Goal: Task Accomplishment & Management: Complete application form

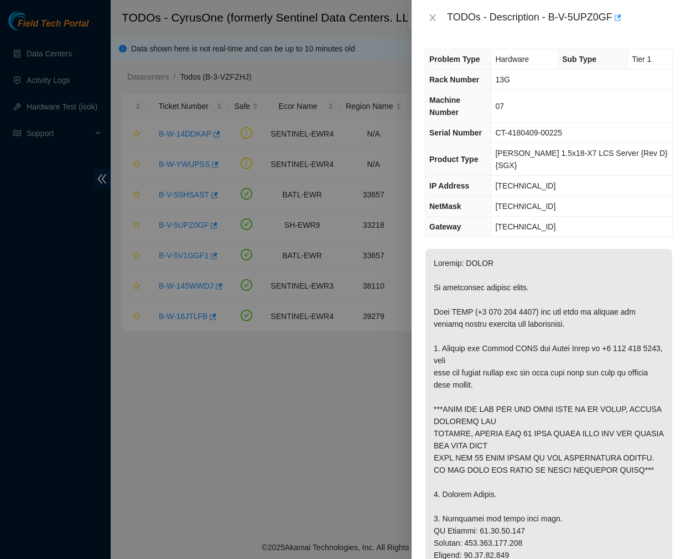
click at [432, 17] on icon "close" at bounding box center [432, 17] width 6 height 7
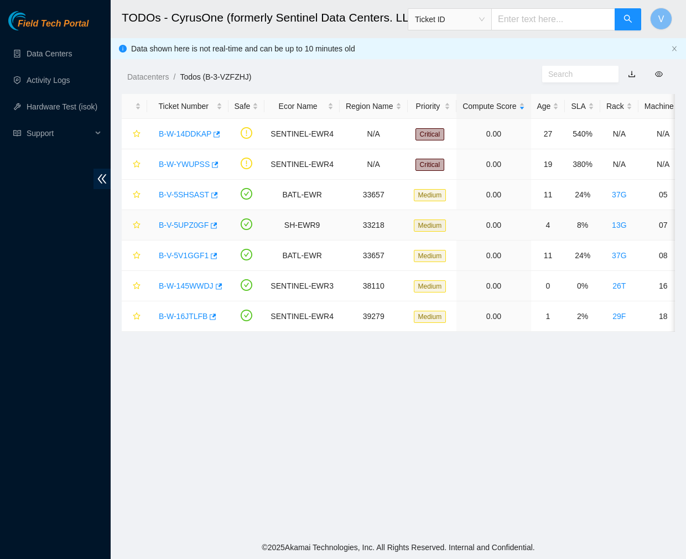
click at [170, 223] on link "B-V-5UPZ0GF" at bounding box center [184, 225] width 50 height 9
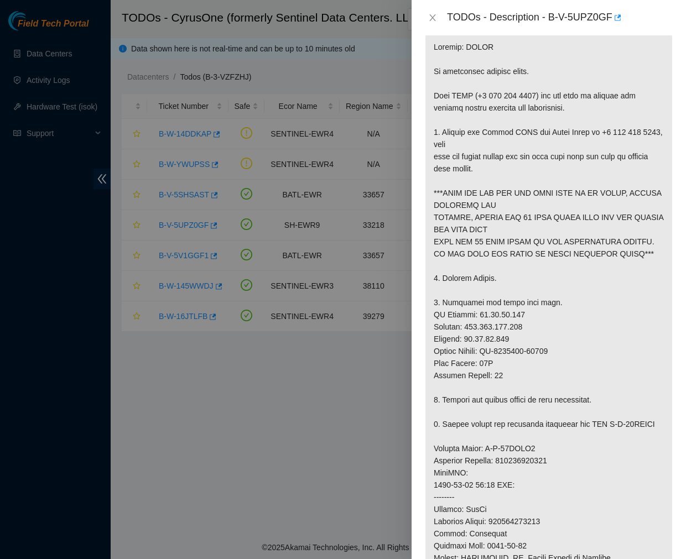
scroll to position [217, 0]
click at [611, 177] on p at bounding box center [548, 405] width 247 height 746
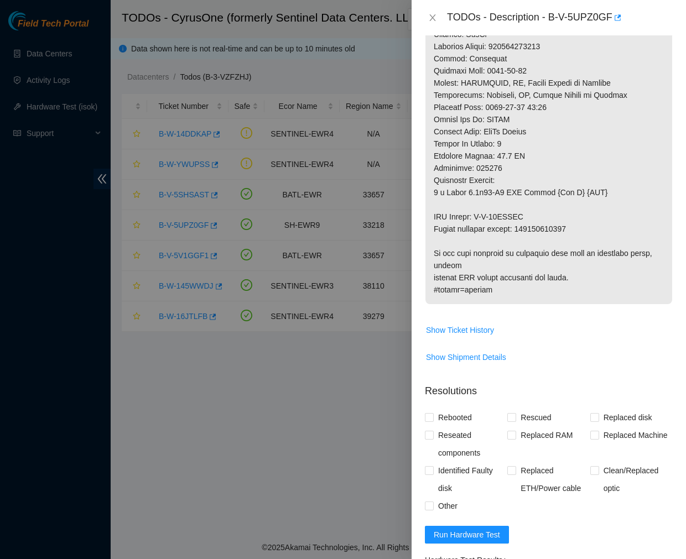
scroll to position [906, 0]
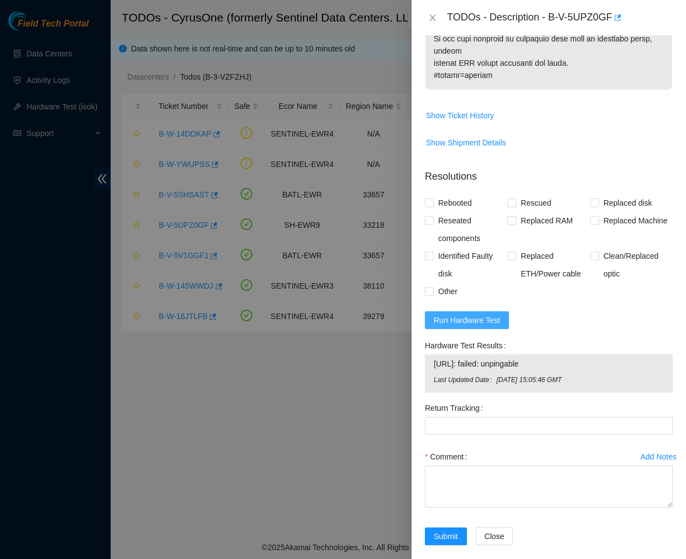
click at [465, 314] on span "Run Hardware Test" at bounding box center [466, 320] width 66 height 12
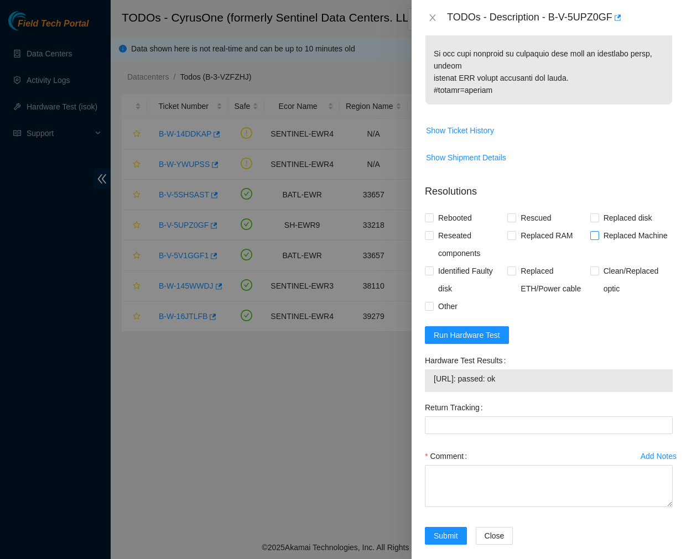
scroll to position [885, 0]
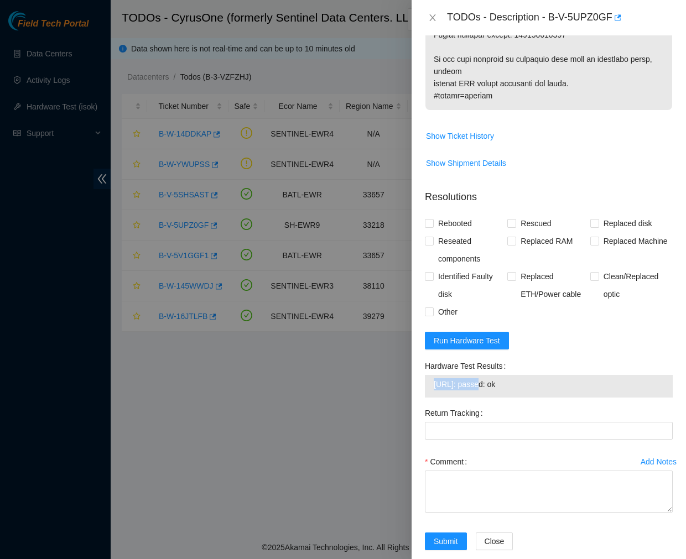
drag, startPoint x: 432, startPoint y: 372, endPoint x: 474, endPoint y: 379, distance: 42.5
click at [474, 379] on td "23.48.34.165: passed: ok" at bounding box center [548, 386] width 231 height 17
copy span "[TECHNICAL_ID]"
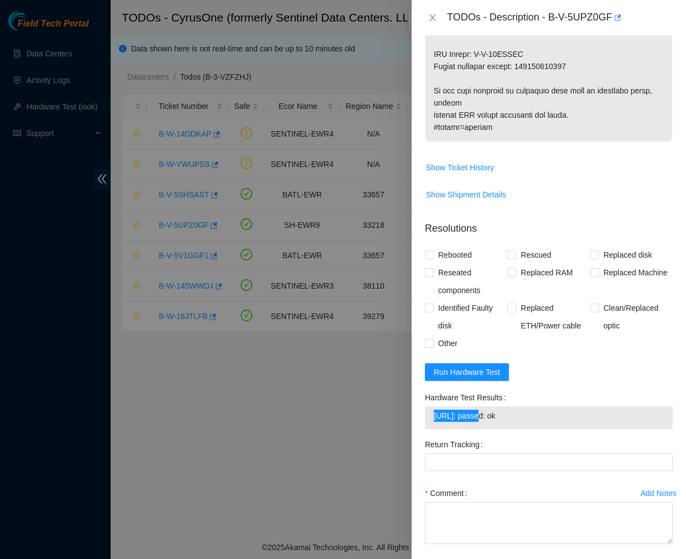
scroll to position [891, 0]
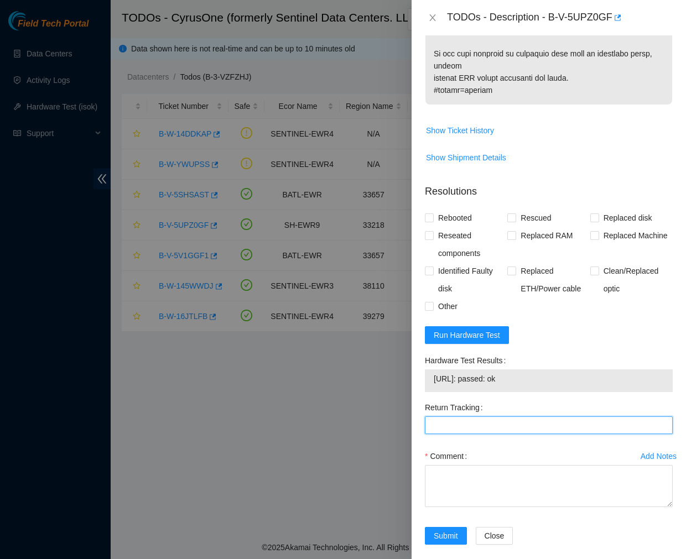
click at [482, 416] on Tracking "Return Tracking" at bounding box center [549, 425] width 248 height 18
paste Tracking "414739616377"
type Tracking "414739616377"
drag, startPoint x: 547, startPoint y: 15, endPoint x: 603, endPoint y: 32, distance: 57.9
click at [603, 32] on div "TODOs - Description - B-V-5UPZ0GF" at bounding box center [548, 17] width 274 height 35
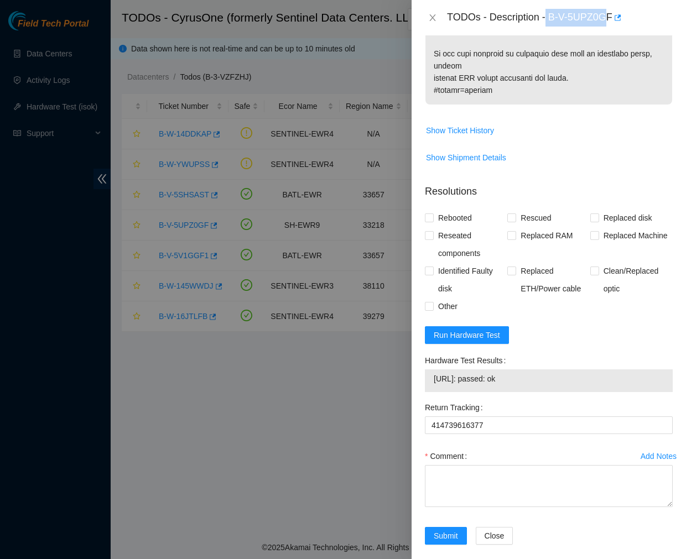
click at [603, 32] on div "TODOs - Description - B-V-5UPZ0GF" at bounding box center [548, 17] width 274 height 35
drag, startPoint x: 549, startPoint y: 14, endPoint x: 610, endPoint y: 13, distance: 61.4
click at [610, 13] on div "TODOs - Description - B-V-5UPZ0GF" at bounding box center [560, 18] width 226 height 18
copy div "B-V-5UPZ0GF"
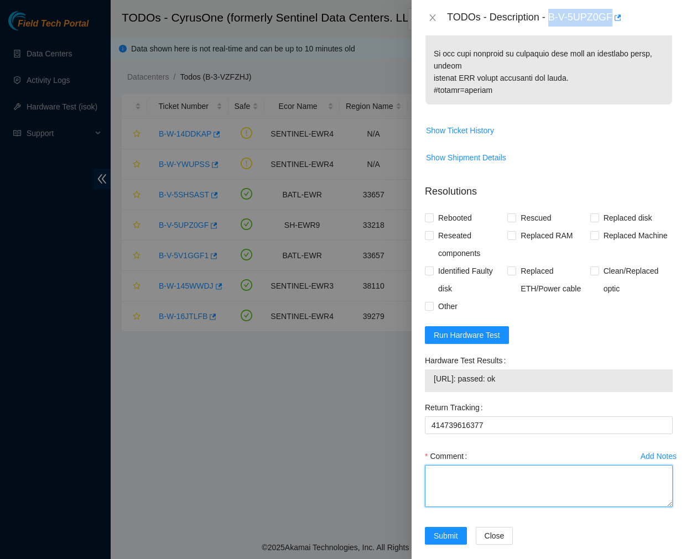
click at [469, 469] on textarea "Comment" at bounding box center [549, 486] width 248 height 42
paste textarea "Ticket #: B-V-5UPZ0GF - Ran hardware test: 23.48.34.165: failed: unpingable - C…"
type textarea "Ticket #: B-V-5UPZ0GF - Ran hardware test: 23.48.34.165: failed: unpingable - C…"
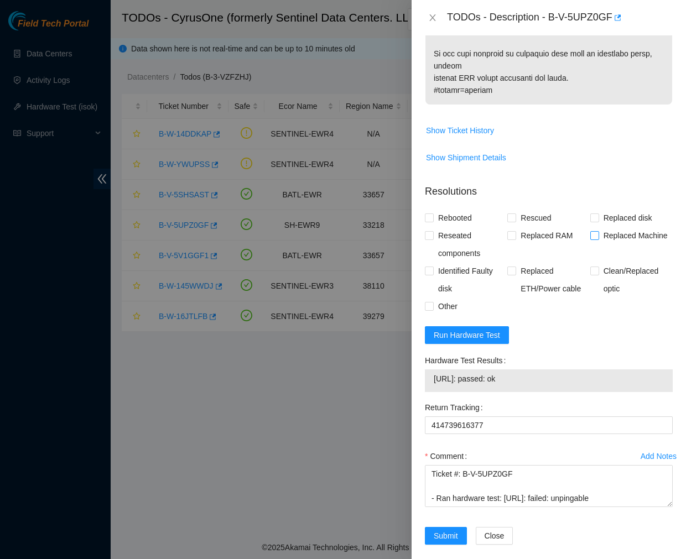
click at [590, 231] on span at bounding box center [594, 235] width 9 height 9
click at [590, 231] on input "Replaced Machine" at bounding box center [594, 235] width 8 height 8
checkbox input "true"
click at [431, 213] on input "Rebooted" at bounding box center [429, 217] width 8 height 8
checkbox input "true"
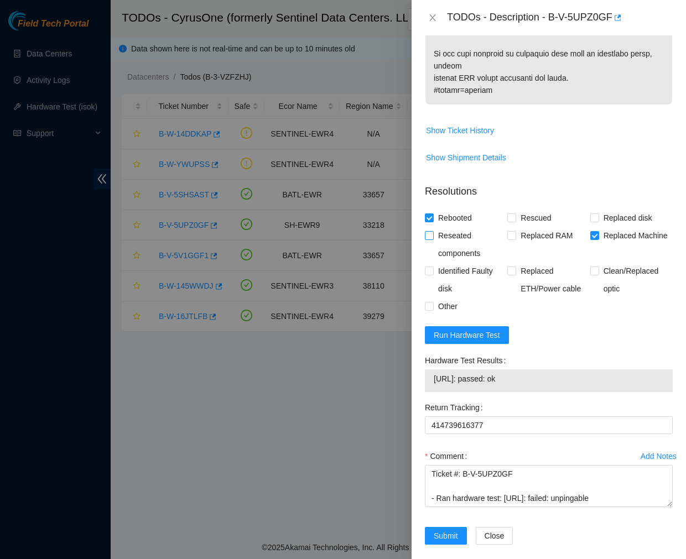
click at [425, 231] on input "Reseated components" at bounding box center [429, 235] width 8 height 8
checkbox input "true"
click at [431, 302] on span at bounding box center [429, 306] width 9 height 9
click at [431, 302] on input "Other" at bounding box center [429, 306] width 8 height 8
checkbox input "true"
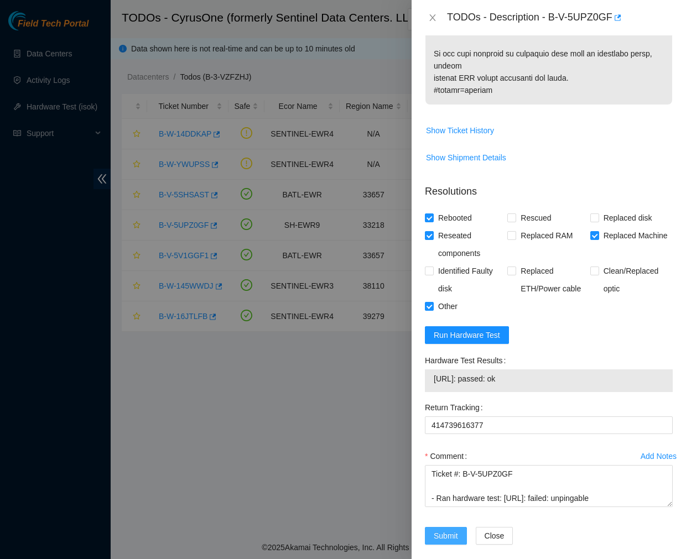
click at [442, 530] on span "Submit" at bounding box center [445, 536] width 24 height 12
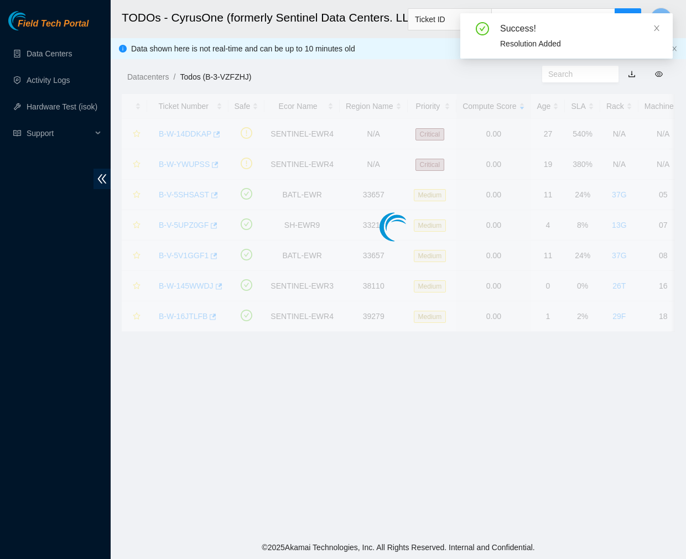
scroll to position [185, 0]
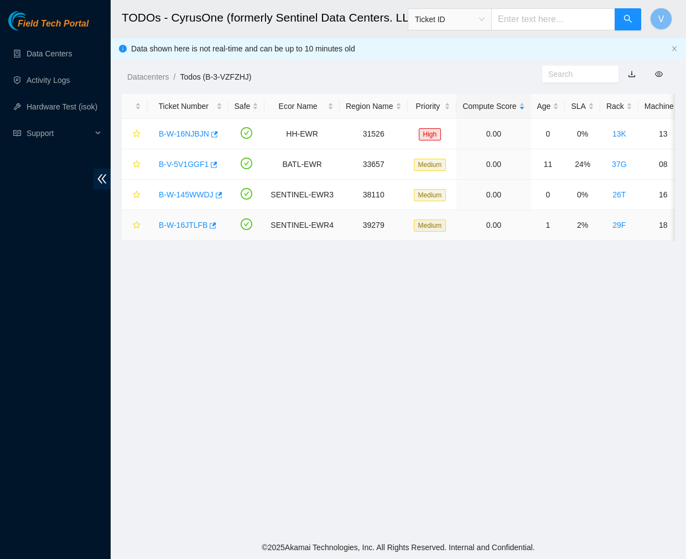
click at [178, 227] on link "B-W-16JTLFB" at bounding box center [183, 225] width 49 height 9
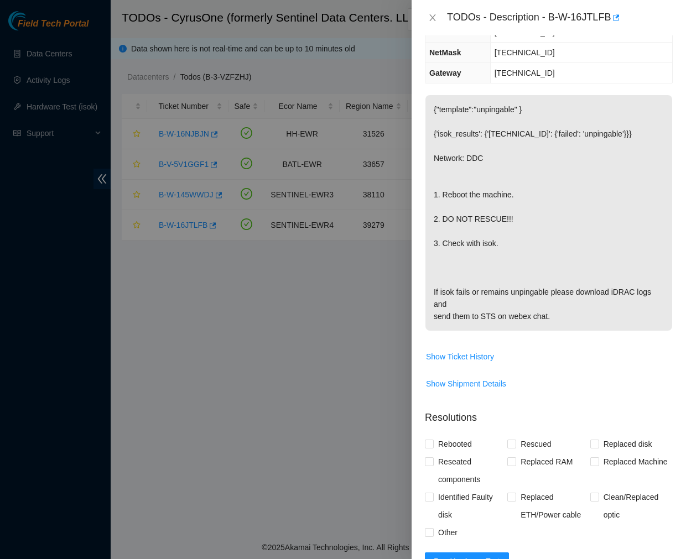
scroll to position [133, 0]
click at [430, 19] on icon "close" at bounding box center [432, 17] width 6 height 7
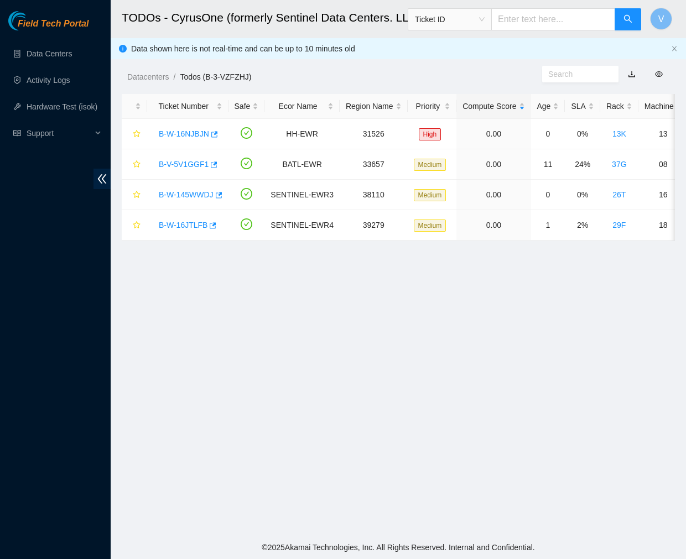
scroll to position [157, 0]
click at [189, 192] on link "B-W-145WWDJ" at bounding box center [186, 194] width 55 height 9
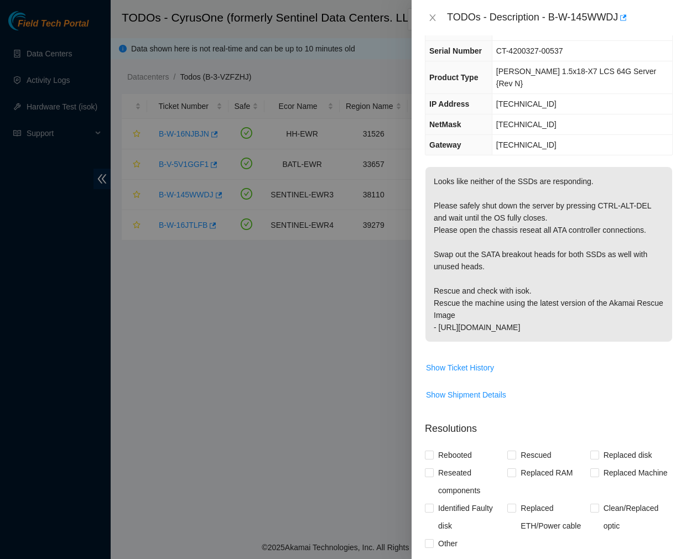
scroll to position [302, 0]
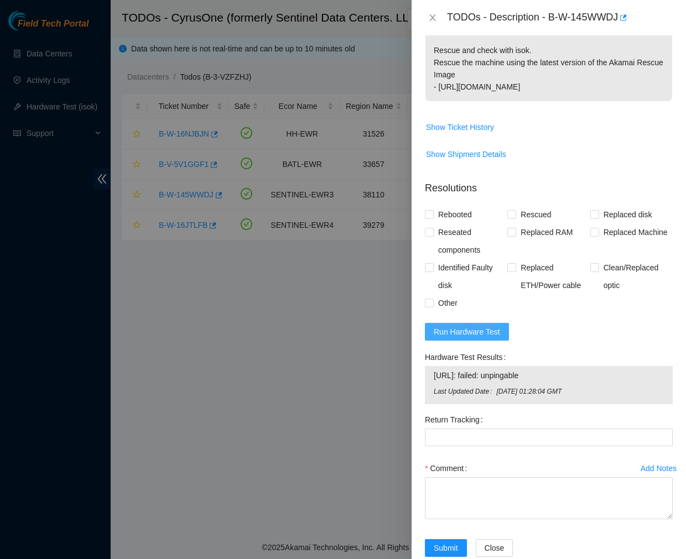
click at [475, 326] on span "Run Hardware Test" at bounding box center [466, 332] width 66 height 12
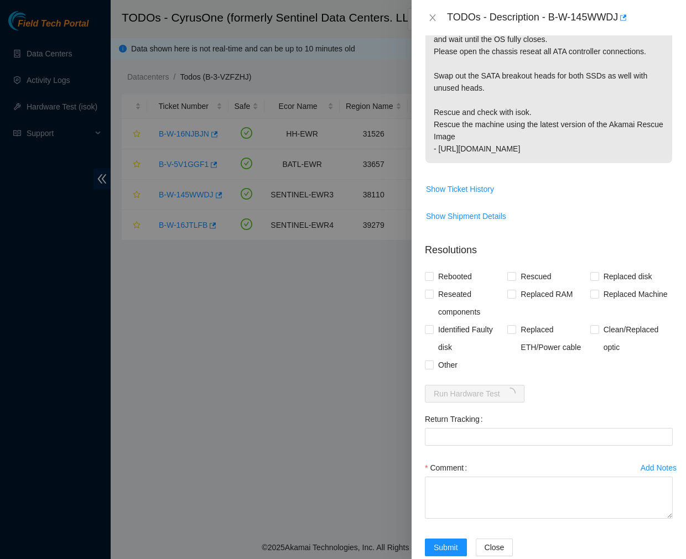
scroll to position [0, 0]
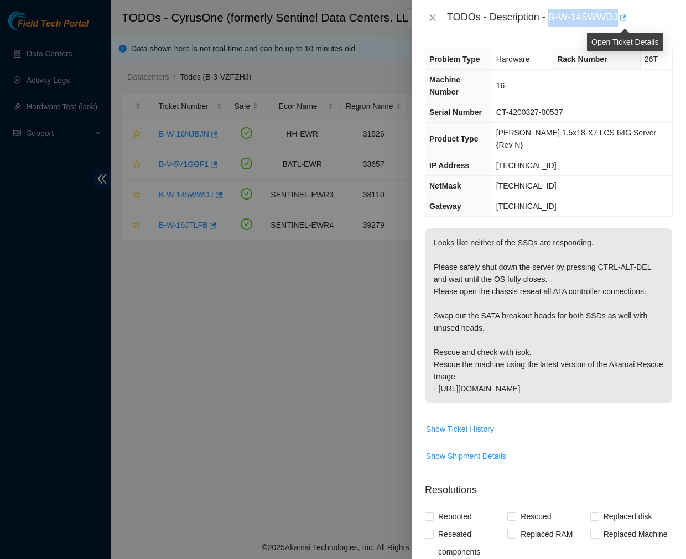
drag, startPoint x: 549, startPoint y: 13, endPoint x: 624, endPoint y: 19, distance: 74.8
click at [624, 19] on div "TODOs - Description - B-W-145WWDJ" at bounding box center [560, 18] width 226 height 18
copy div "B-W-145WWDJ"
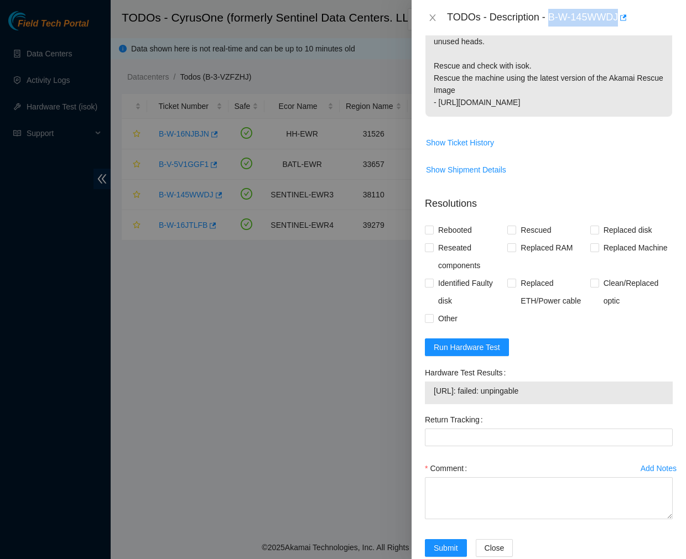
drag, startPoint x: 554, startPoint y: 367, endPoint x: 432, endPoint y: 367, distance: 122.2
click at [433, 384] on td "23.66.123.211: failed: unpingable" at bounding box center [548, 392] width 231 height 17
copy span "23.66.123.211: failed: unpingable"
drag, startPoint x: 550, startPoint y: 17, endPoint x: 619, endPoint y: 25, distance: 70.2
click at [619, 25] on body "Field Tech Portal Data Centers Activity Logs Hardware Test (isok) Support TODOs…" at bounding box center [343, 279] width 686 height 559
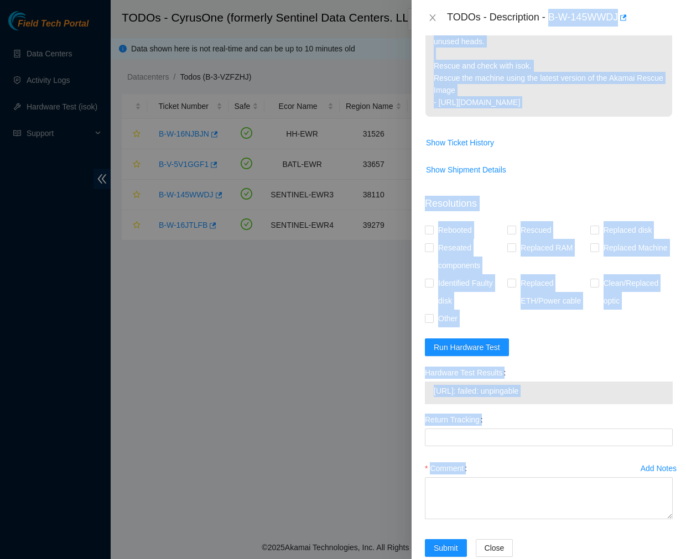
click at [604, 18] on div "TODOs - Description - B-W-145WWDJ" at bounding box center [560, 18] width 226 height 18
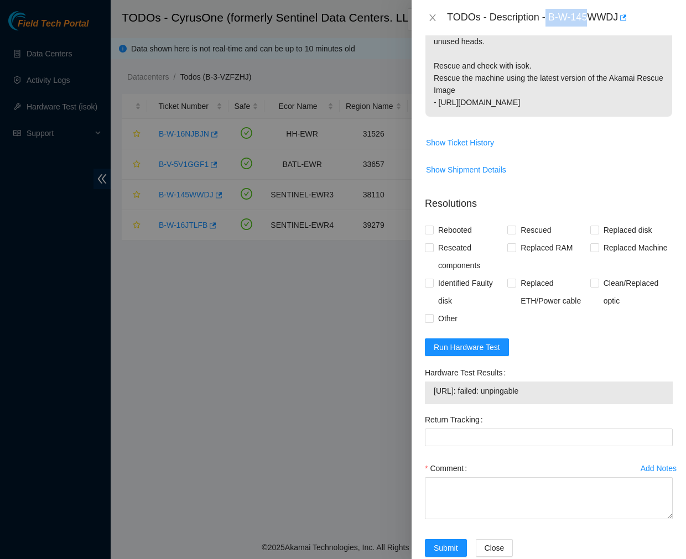
drag, startPoint x: 547, startPoint y: 17, endPoint x: 589, endPoint y: 23, distance: 41.9
click at [589, 23] on div "TODOs - Description - B-W-145WWDJ" at bounding box center [560, 18] width 226 height 18
drag, startPoint x: 550, startPoint y: 18, endPoint x: 620, endPoint y: 23, distance: 69.8
click at [620, 23] on div "TODOs - Description - B-W-145WWDJ" at bounding box center [560, 18] width 226 height 18
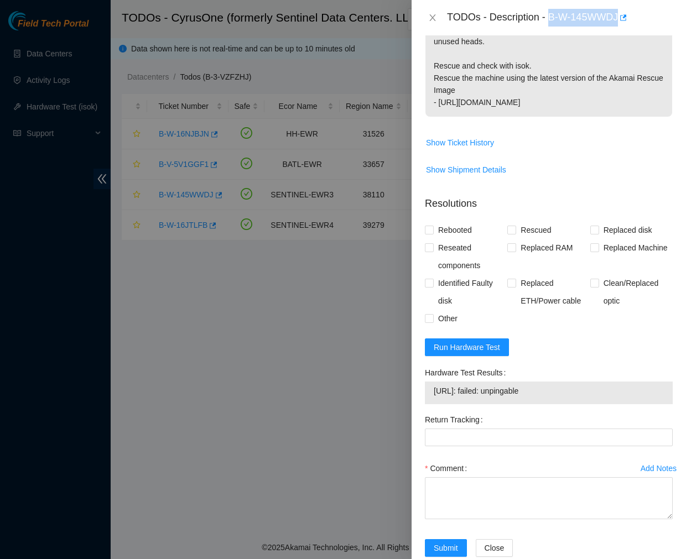
copy div "B-W-145WWDJ"
drag, startPoint x: 553, startPoint y: 368, endPoint x: 433, endPoint y: 364, distance: 119.5
click at [433, 385] on span "23.66.123.211: failed: unpingable" at bounding box center [548, 391] width 230 height 12
copy span "23.66.123.211: failed: unpingable"
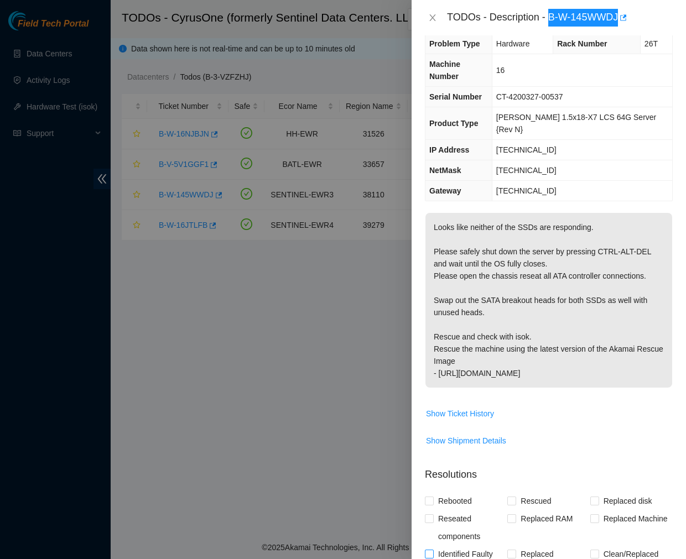
scroll to position [15, 0]
click at [585, 261] on p "Looks like neither of the SSDs are responding. Please safely shut down the serv…" at bounding box center [548, 300] width 247 height 175
drag, startPoint x: 549, startPoint y: 15, endPoint x: 619, endPoint y: 19, distance: 70.3
click at [619, 19] on div "TODOs - Description - B-W-145WWDJ" at bounding box center [560, 18] width 226 height 18
copy div "B-W-145WWDJ"
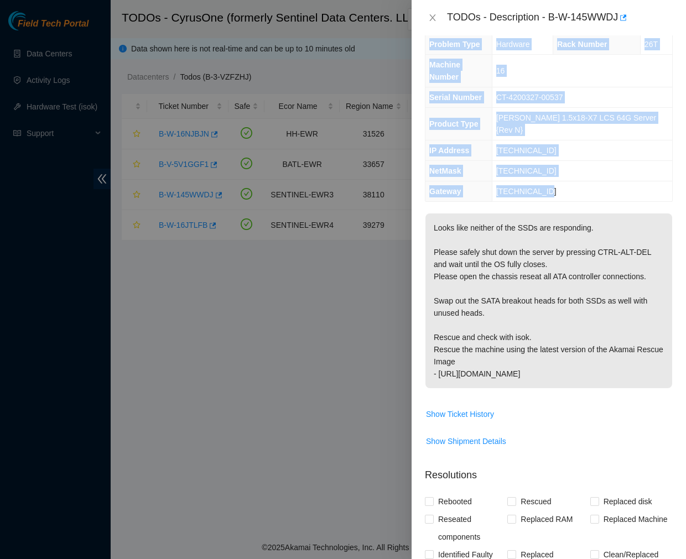
drag, startPoint x: 422, startPoint y: 77, endPoint x: 564, endPoint y: 166, distance: 166.9
click at [564, 166] on div "Problem Type Hardware Rack Number 26T Machine Number 16 Serial Number CT-420032…" at bounding box center [548, 297] width 274 height 524
click at [564, 181] on td "23.66.123.193" at bounding box center [581, 191] width 180 height 20
drag, startPoint x: 564, startPoint y: 166, endPoint x: 426, endPoint y: 70, distance: 167.6
click at [426, 70] on tbody "Problem Type Hardware Rack Number 26T Machine Number 16 Serial Number CT-420032…" at bounding box center [548, 117] width 247 height 167
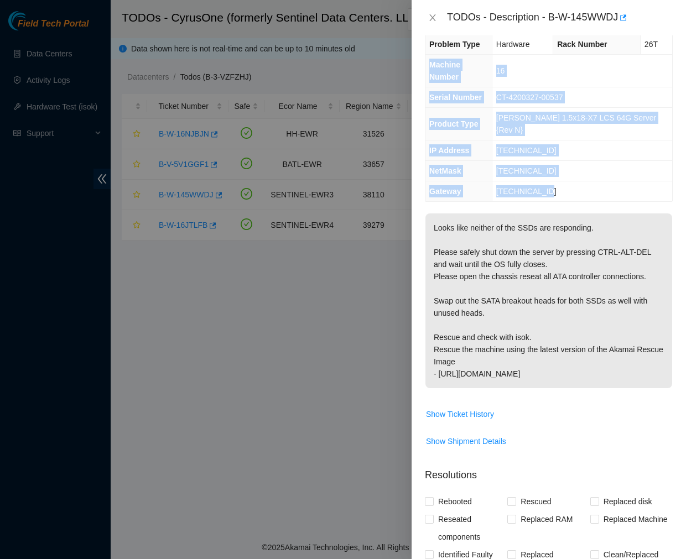
copy tbody "Machine Number 16 Serial Number CT-4200327-00537 Product Type Ciara 1.5x18-X7 L…"
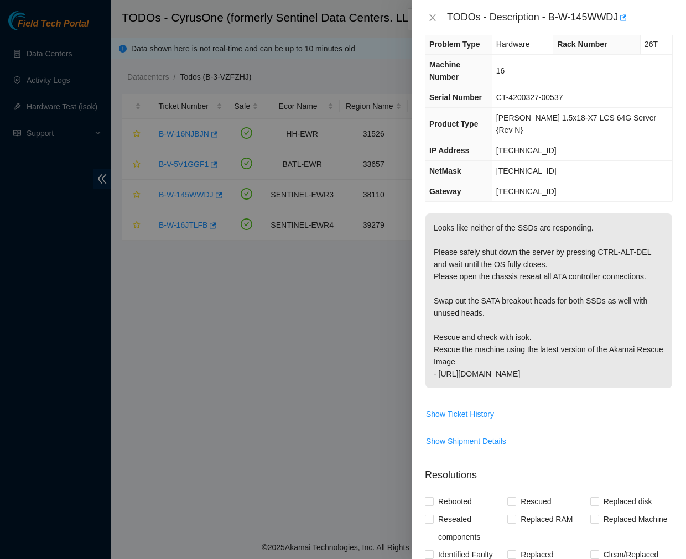
click at [526, 181] on div "Problem Type Hardware Rack Number 26T Machine Number 16 Serial Number CT-420032…" at bounding box center [548, 297] width 274 height 524
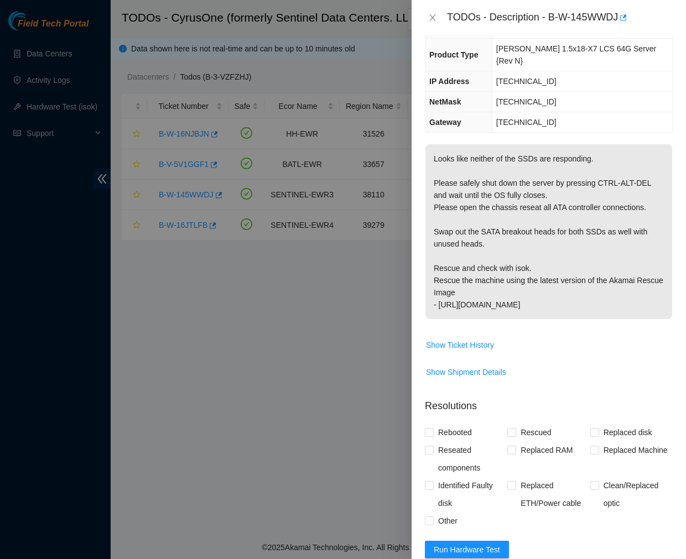
scroll to position [87, 0]
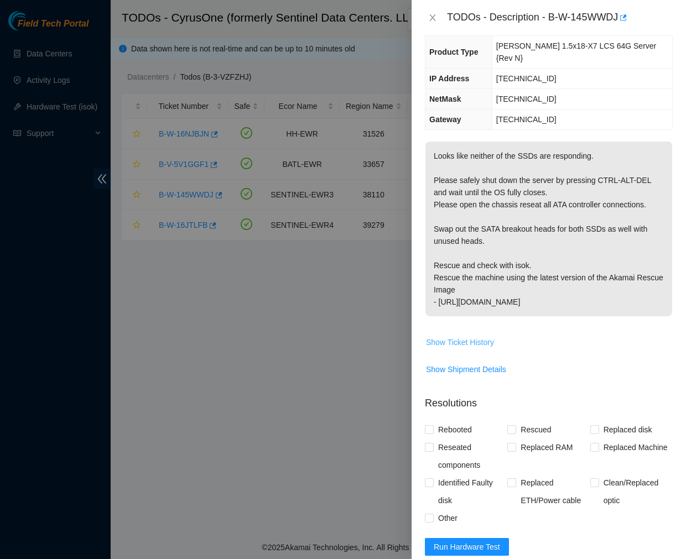
click at [460, 333] on button "Show Ticket History" at bounding box center [459, 342] width 69 height 18
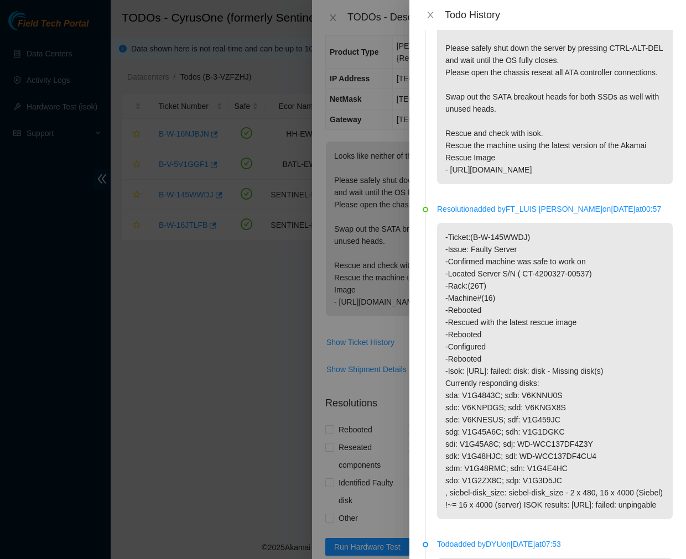
scroll to position [0, 0]
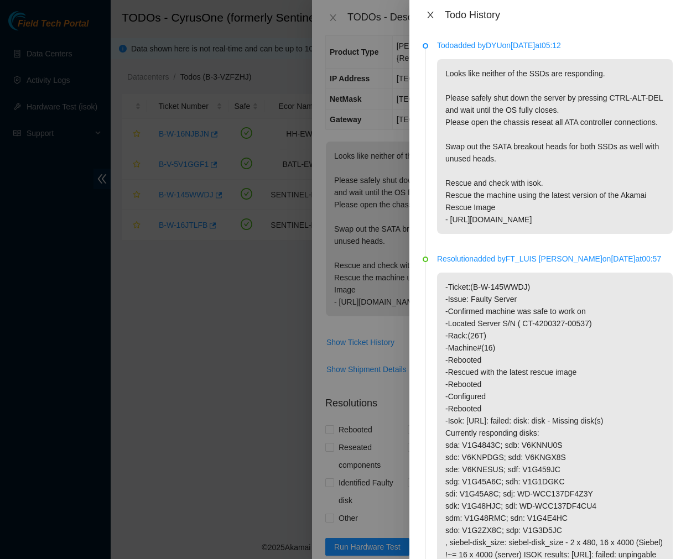
click at [430, 15] on icon "close" at bounding box center [430, 15] width 6 height 7
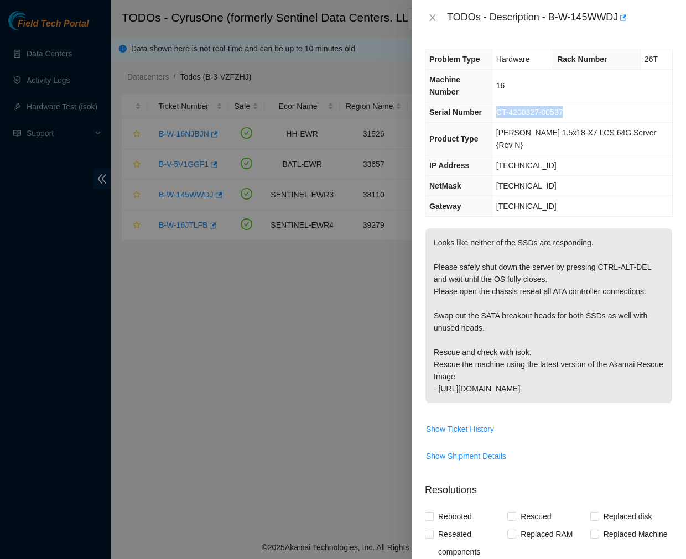
drag, startPoint x: 580, startPoint y: 100, endPoint x: 508, endPoint y: 100, distance: 73.0
click at [508, 102] on td "CT-4200327-00537" at bounding box center [581, 112] width 180 height 20
copy span "CT-4200327-00537"
drag, startPoint x: 557, startPoint y: 142, endPoint x: 509, endPoint y: 140, distance: 48.1
click at [509, 155] on td "23.66.123.211" at bounding box center [581, 165] width 180 height 20
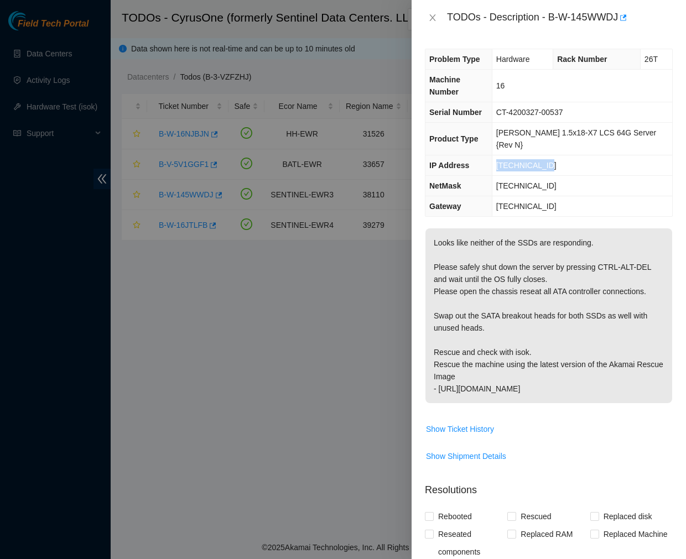
copy span "23.66.123.211"
click at [433, 228] on p "Looks like neither of the SSDs are responding. Please safely shut down the serv…" at bounding box center [548, 315] width 247 height 175
click at [572, 196] on div "Problem Type Hardware Rack Number 26T Machine Number 16 Serial Number CT-420032…" at bounding box center [548, 297] width 274 height 524
click at [631, 236] on p "Looks like neither of the SSDs are responding. Please safely shut down the serv…" at bounding box center [548, 315] width 247 height 175
click at [437, 15] on button "Close" at bounding box center [432, 18] width 15 height 11
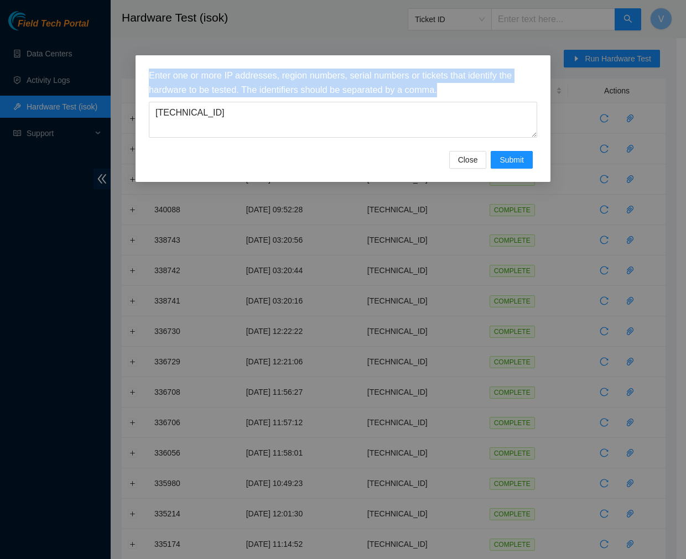
drag, startPoint x: 242, startPoint y: 138, endPoint x: 23, endPoint y: 107, distance: 221.1
click at [23, 107] on div "Enter one or more IP addresses, region numbers, serial numbers or tickets that …" at bounding box center [343, 279] width 686 height 559
click at [263, 124] on textarea "[TECHNICAL_ID]" at bounding box center [343, 120] width 388 height 36
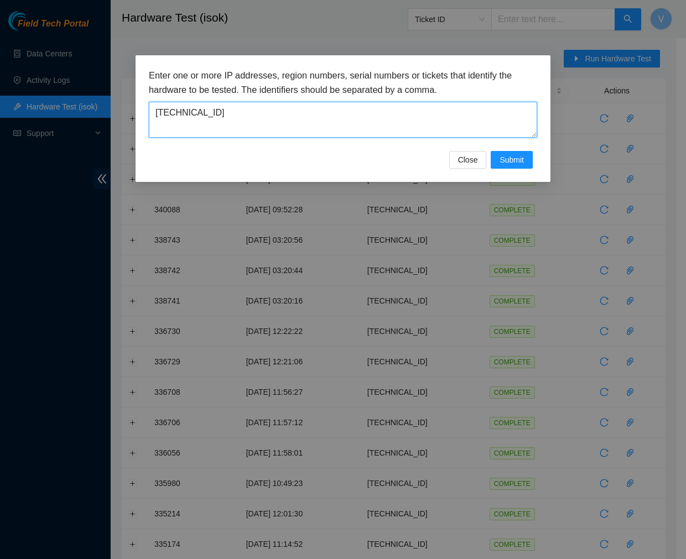
drag, startPoint x: 263, startPoint y: 124, endPoint x: 86, endPoint y: 105, distance: 178.0
click at [86, 105] on div "Enter one or more IP addresses, region numbers, serial numbers or tickets that …" at bounding box center [343, 279] width 686 height 559
paste textarea "48.34.165"
type textarea "[TECHNICAL_ID]"
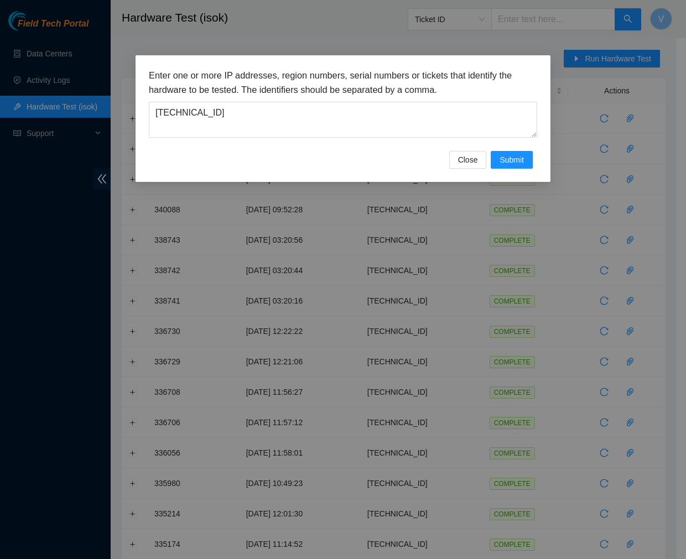
click at [380, 154] on div "Close Submit" at bounding box center [343, 160] width 388 height 18
click at [512, 154] on span "Submit" at bounding box center [511, 160] width 24 height 12
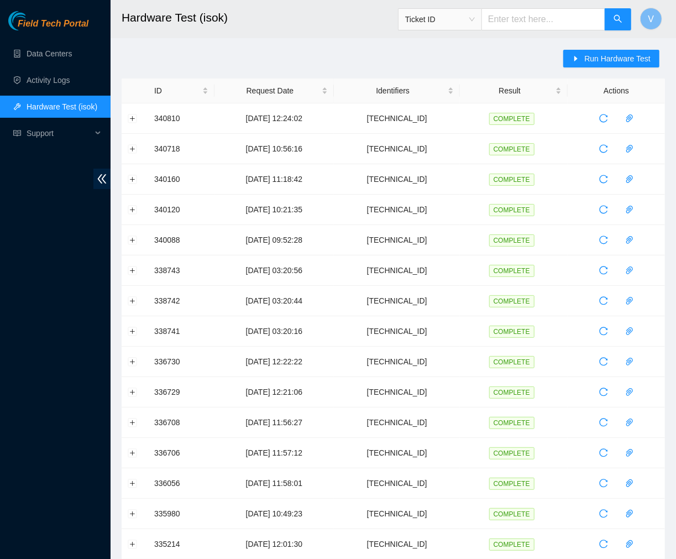
click at [601, 65] on button "Run Hardware Test" at bounding box center [611, 59] width 96 height 18
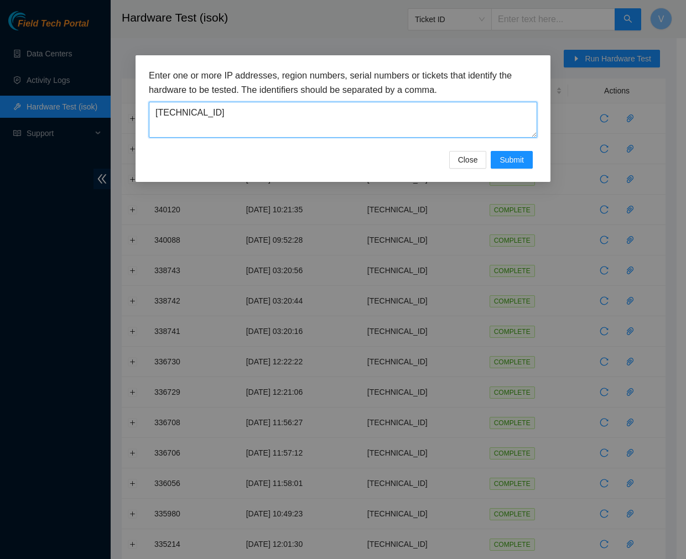
drag, startPoint x: 205, startPoint y: 106, endPoint x: 37, endPoint y: 133, distance: 170.3
click at [37, 133] on div "Enter one or more IP addresses, region numbers, serial numbers or tickets that …" at bounding box center [343, 279] width 686 height 559
paste textarea "66.123.211"
type textarea "[TECHNICAL_ID]"
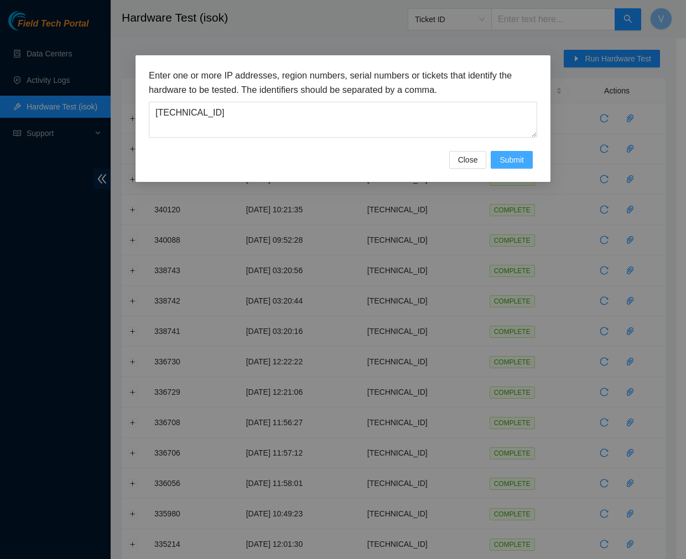
click at [519, 159] on span "Submit" at bounding box center [511, 160] width 24 height 12
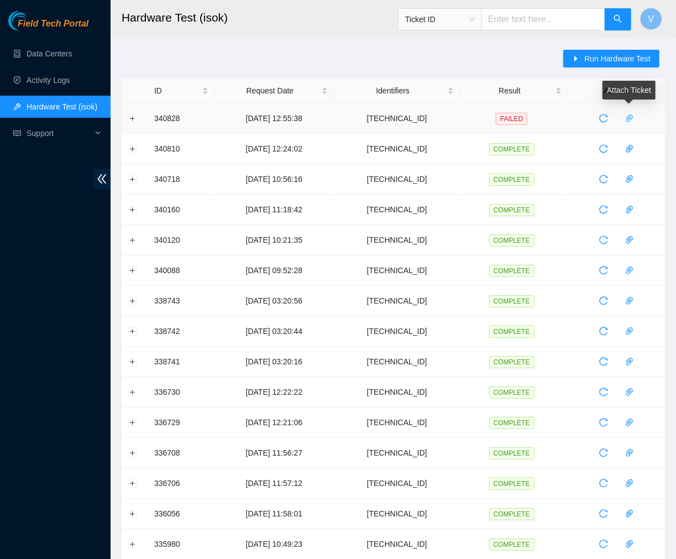
click at [627, 118] on icon "paper-clip" at bounding box center [629, 118] width 9 height 9
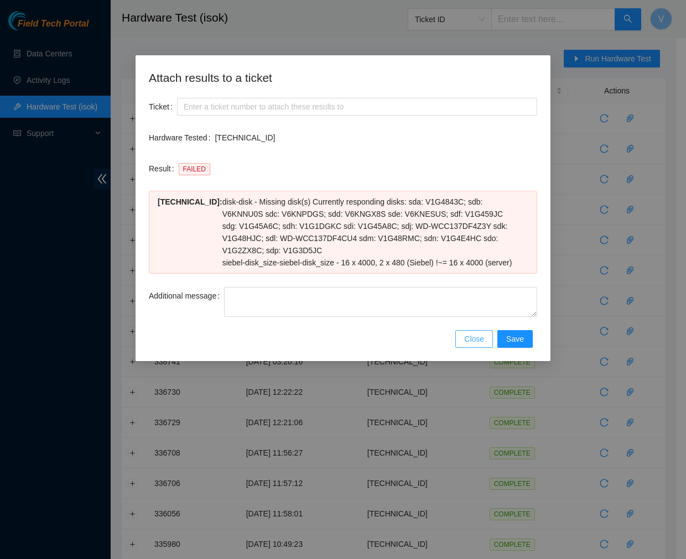
click at [472, 336] on span "Close" at bounding box center [474, 339] width 20 height 12
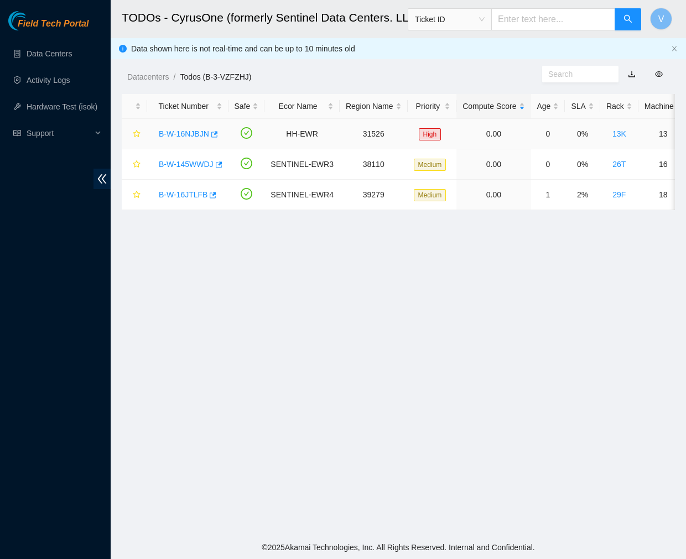
click at [194, 132] on link "B-W-16NJBJN" at bounding box center [184, 133] width 50 height 9
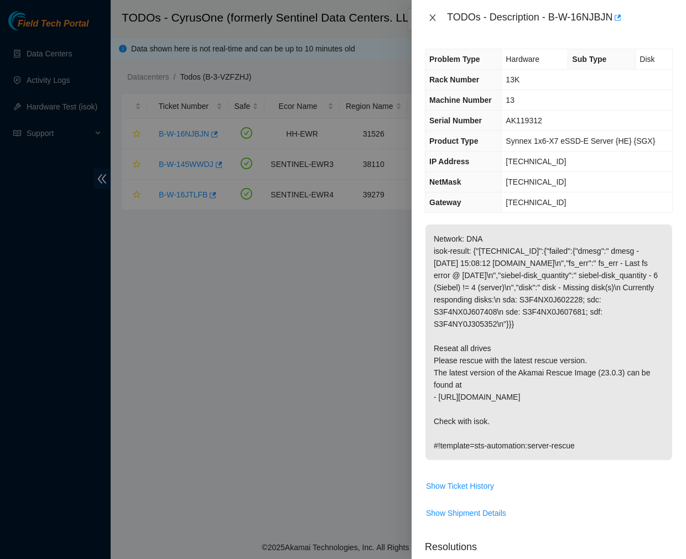
click at [429, 18] on icon "close" at bounding box center [432, 17] width 9 height 9
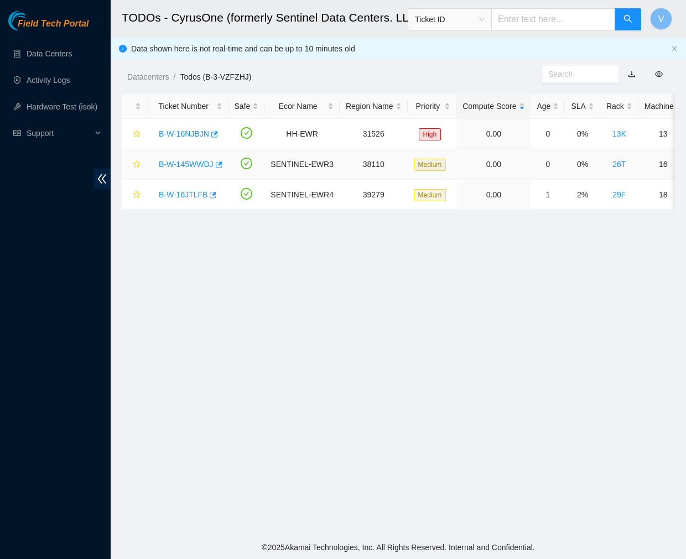
click at [196, 162] on link "B-W-145WWDJ" at bounding box center [186, 164] width 55 height 9
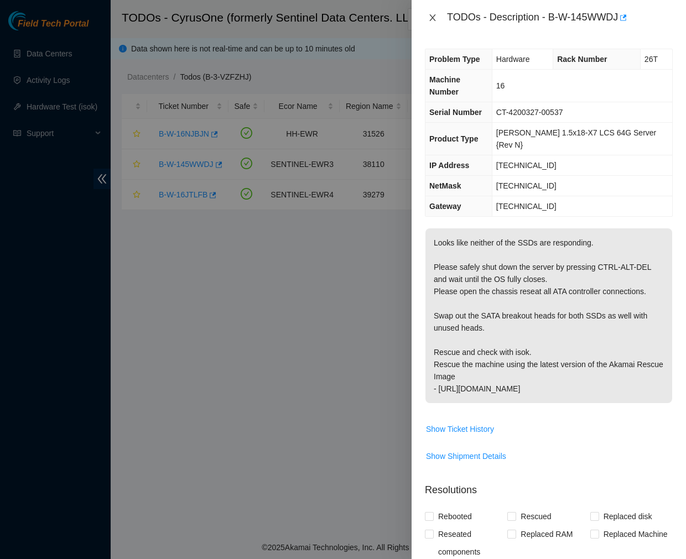
click at [432, 19] on icon "close" at bounding box center [432, 17] width 9 height 9
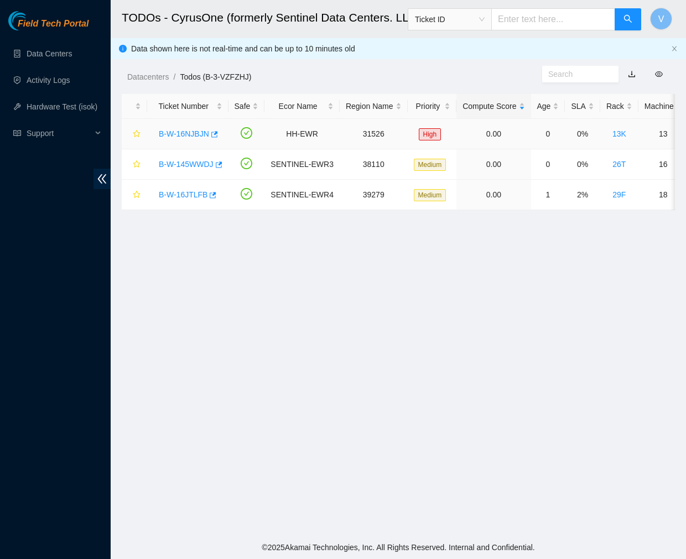
click at [181, 132] on link "B-W-16NJBJN" at bounding box center [184, 133] width 50 height 9
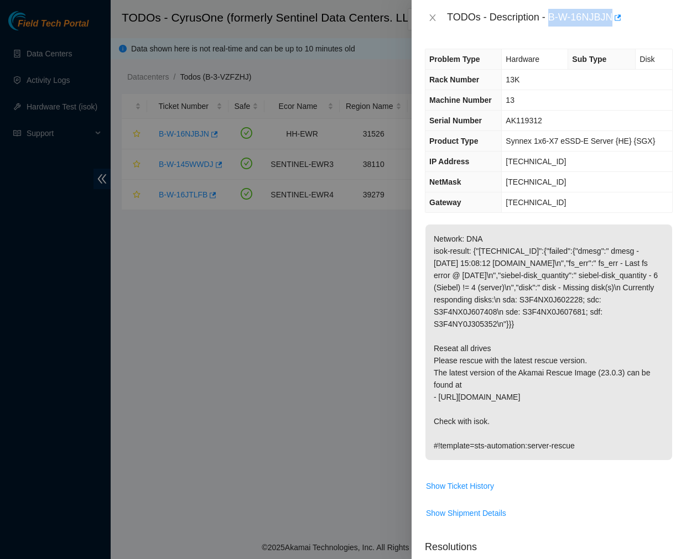
drag, startPoint x: 550, startPoint y: 17, endPoint x: 611, endPoint y: 20, distance: 60.9
click at [611, 20] on div "TODOs - Description - B-W-16NJBJN" at bounding box center [560, 18] width 226 height 18
copy div "B-W-16NJBJN"
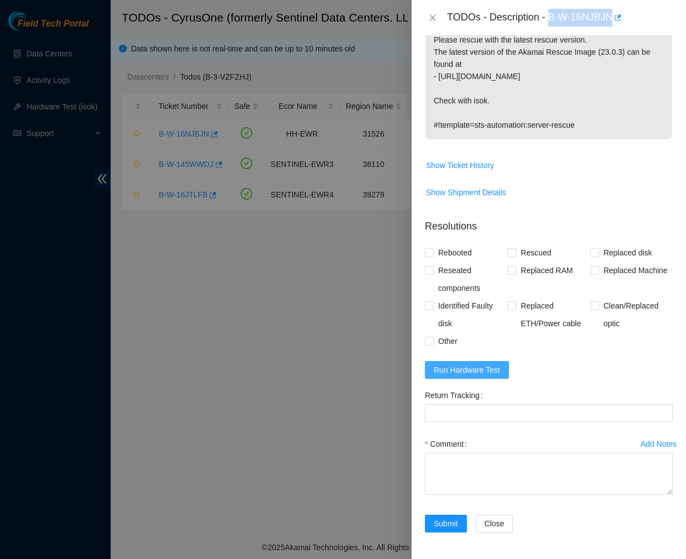
click at [473, 362] on button "Run Hardware Test" at bounding box center [467, 370] width 84 height 18
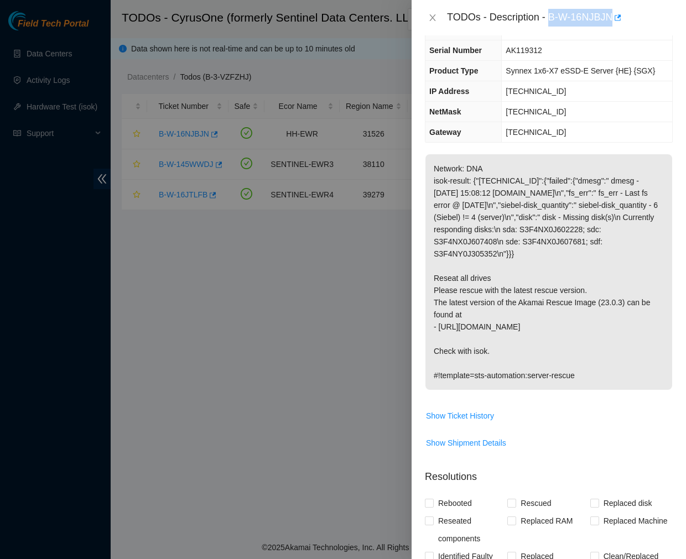
scroll to position [0, 0]
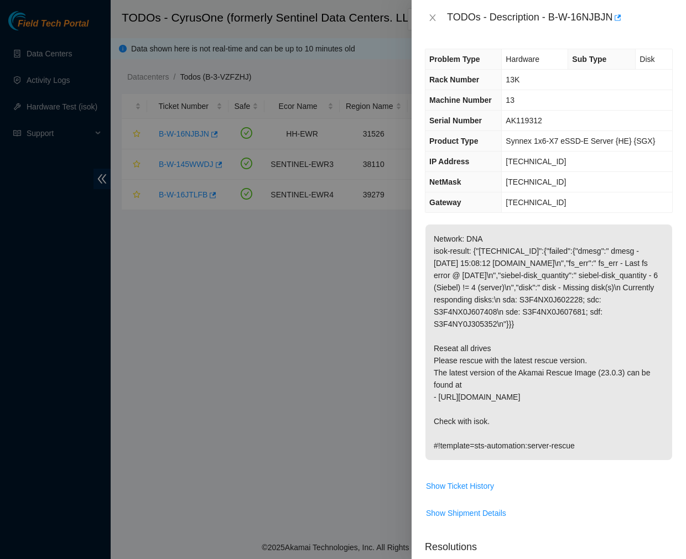
click at [570, 101] on td "13" at bounding box center [586, 100] width 170 height 20
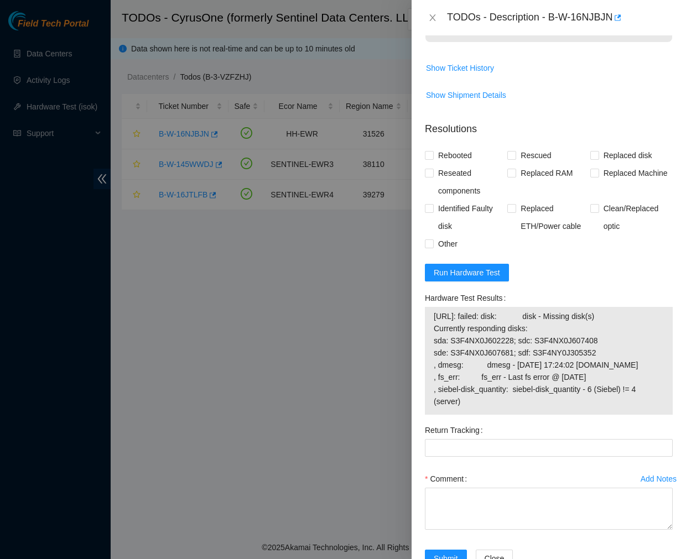
scroll to position [477, 0]
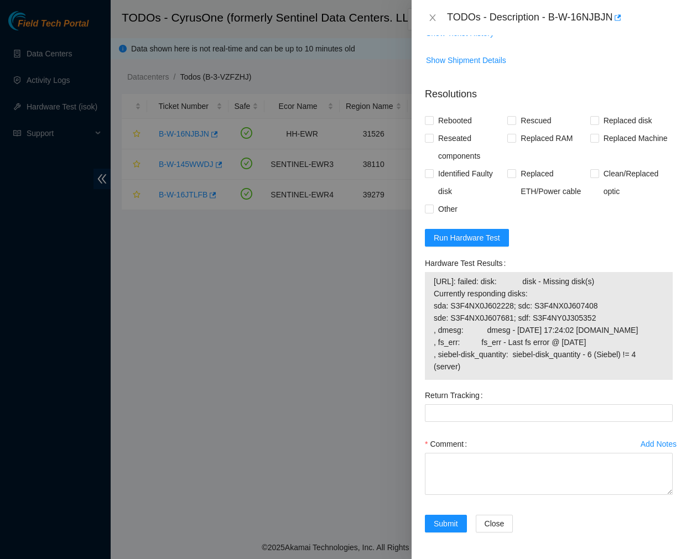
drag, startPoint x: 433, startPoint y: 273, endPoint x: 479, endPoint y: 362, distance: 100.4
click at [479, 362] on span "23.212.100.102: failed: disk: disk - Missing disk(s) Currently responding disks…" at bounding box center [548, 323] width 230 height 97
copy span "23.212.100.102: failed: disk: disk - Missing disk(s) Currently responding disks…"
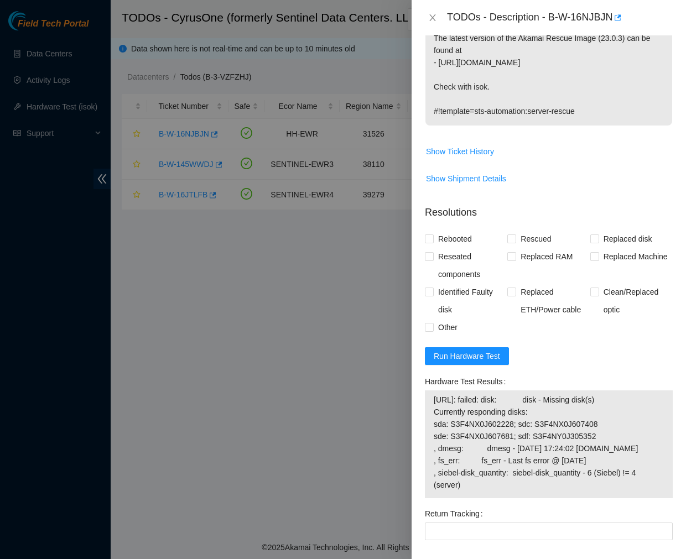
scroll to position [335, 0]
copy span "23.212.100.102: failed: disk: disk - Missing disk(s) Currently responding disks…"
click at [594, 106] on p "Network: DNA isok-result: {"23.212.100.102":{"failed":{"dmesg":" dmesg - Sep 23…" at bounding box center [548, 7] width 247 height 236
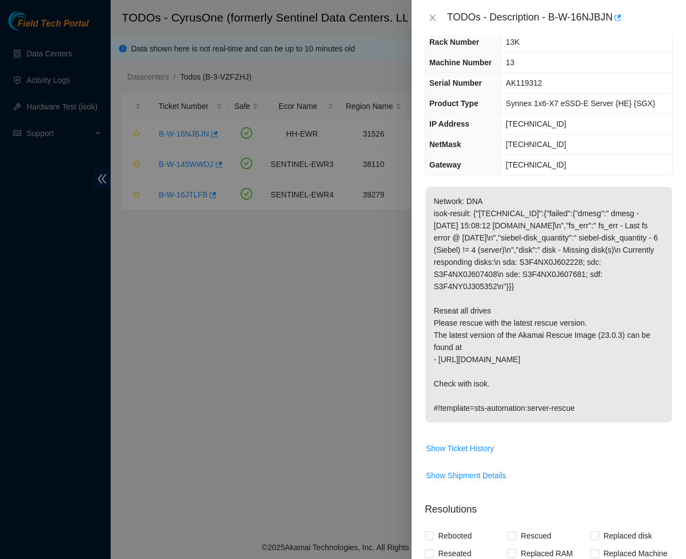
scroll to position [0, 0]
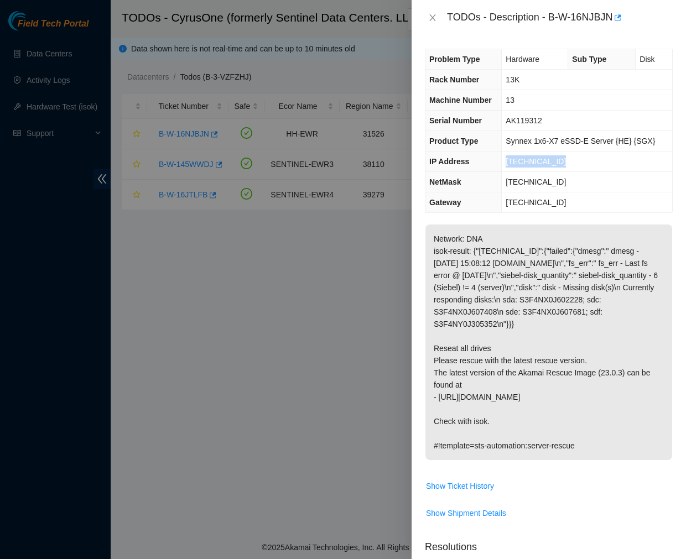
drag, startPoint x: 562, startPoint y: 161, endPoint x: 504, endPoint y: 159, distance: 57.5
click at [504, 159] on td "[TECHNICAL_ID]" at bounding box center [586, 161] width 170 height 20
copy span "[TECHNICAL_ID]"
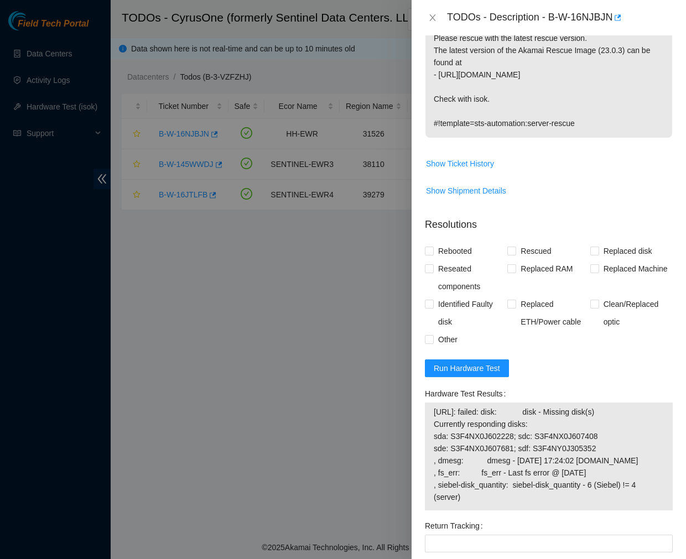
scroll to position [319, 0]
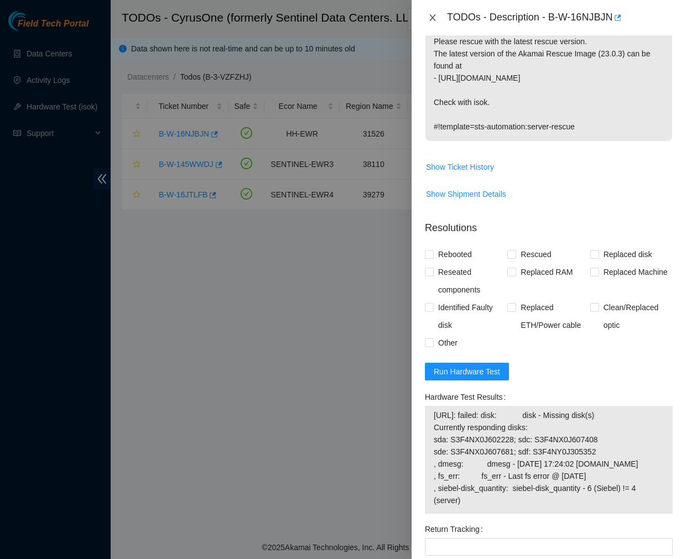
click at [432, 14] on icon "close" at bounding box center [432, 17] width 9 height 9
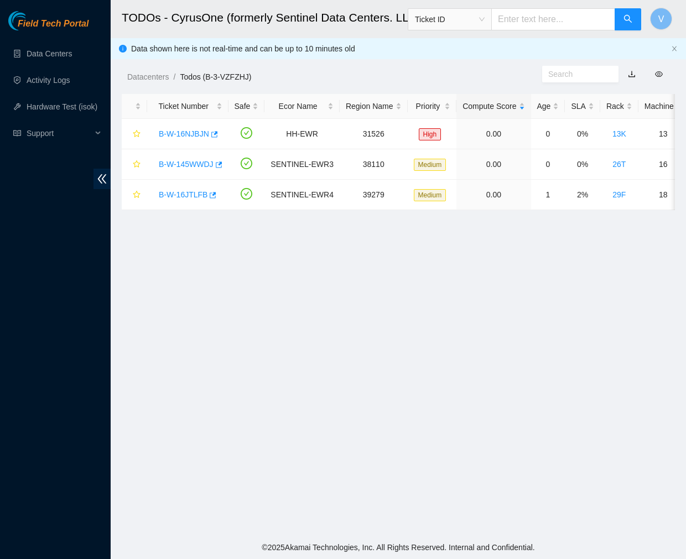
scroll to position [185, 0]
click at [193, 161] on link "B-W-145WWDJ" at bounding box center [186, 164] width 55 height 9
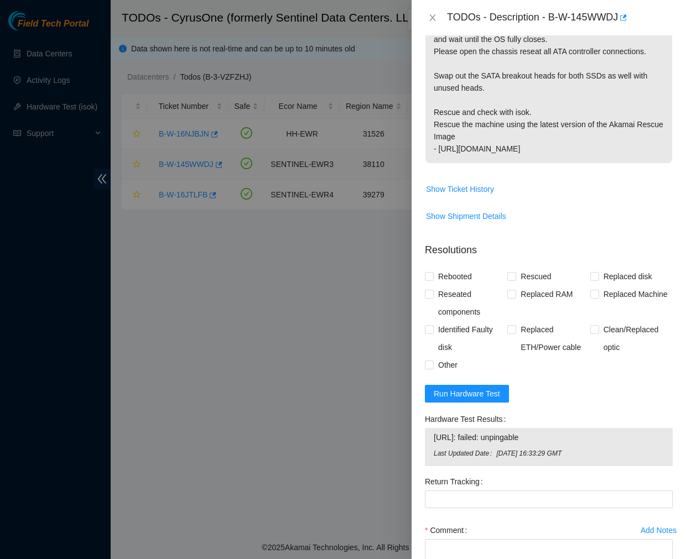
scroll to position [299, 0]
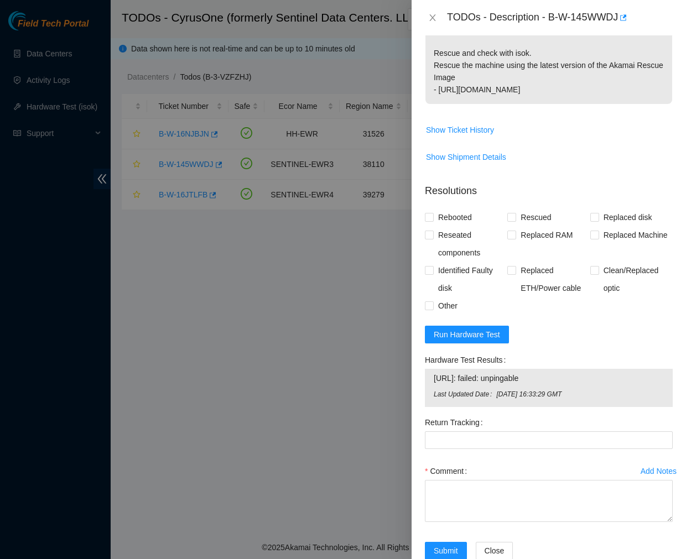
click at [538, 81] on span "Looks like neither of the SSDs are responding. Please safely shut down the serv…" at bounding box center [548, 20] width 247 height 182
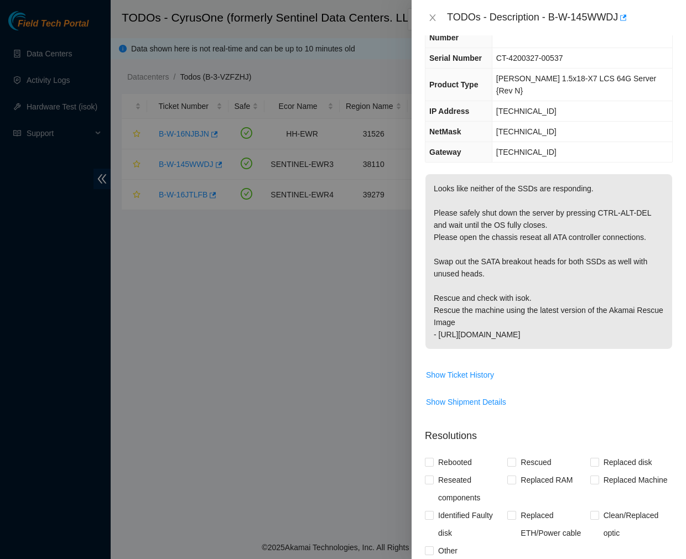
scroll to position [0, 0]
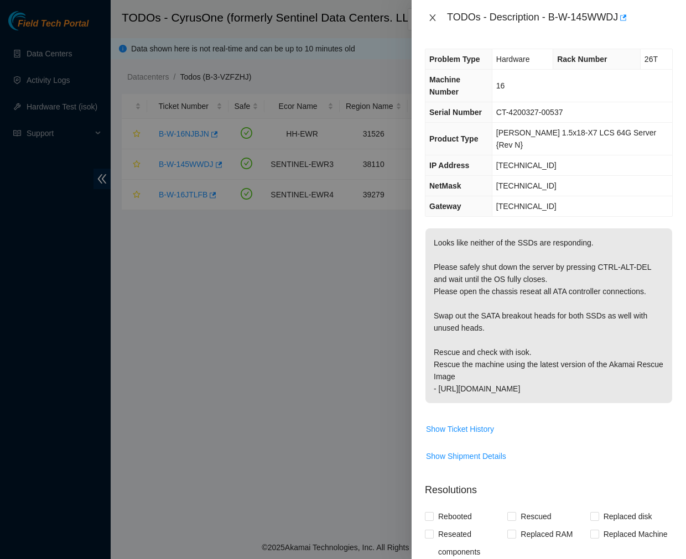
click at [430, 17] on icon "close" at bounding box center [432, 17] width 9 height 9
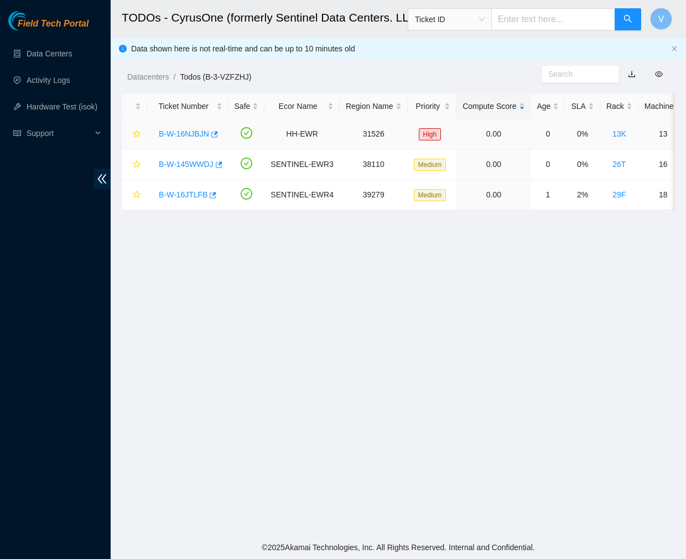
click at [185, 134] on link "B-W-16NJBJN" at bounding box center [184, 133] width 50 height 9
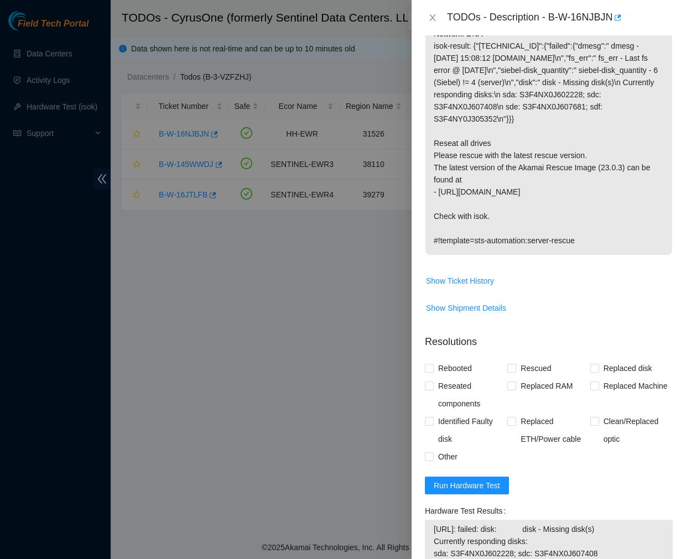
scroll to position [216, 0]
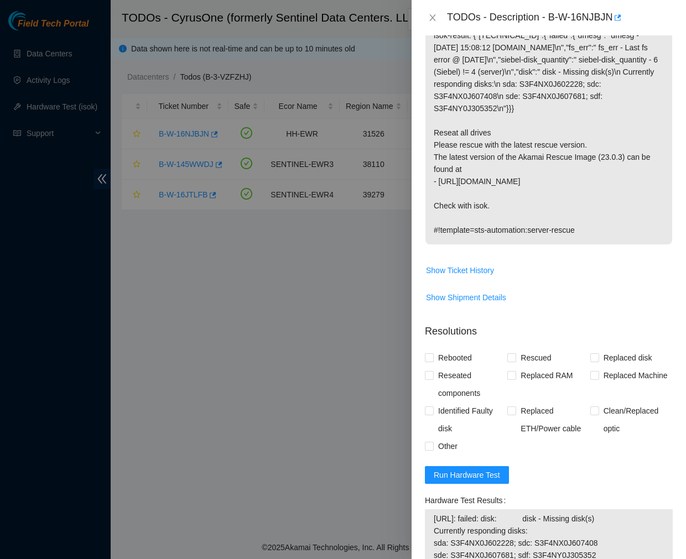
click at [555, 126] on p "Network: DNA isok-result: {"23.212.100.102":{"failed":{"dmesg":" dmesg - Sep 23…" at bounding box center [548, 127] width 247 height 236
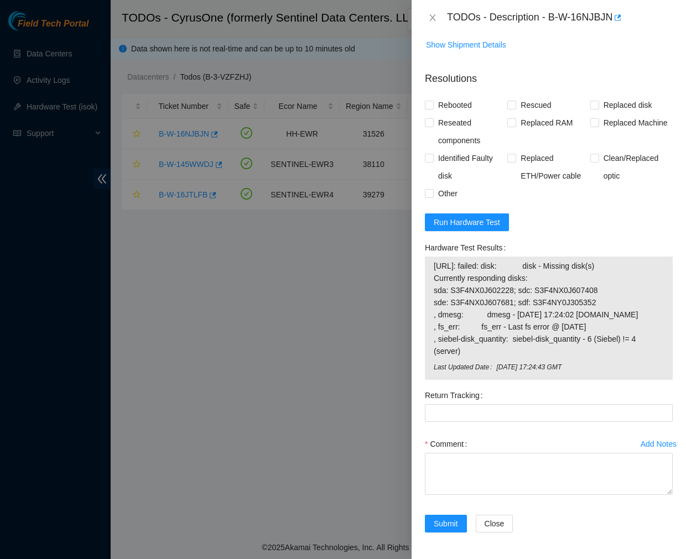
scroll to position [493, 0]
click at [480, 216] on span "Run Hardware Test" at bounding box center [466, 222] width 66 height 12
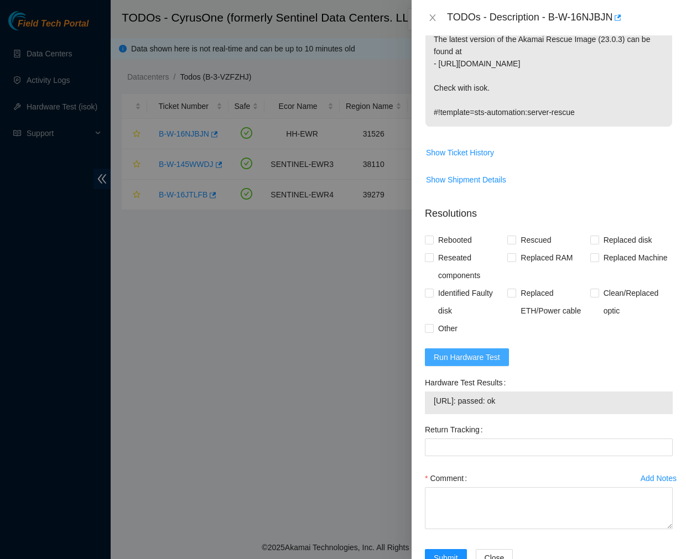
scroll to position [380, 0]
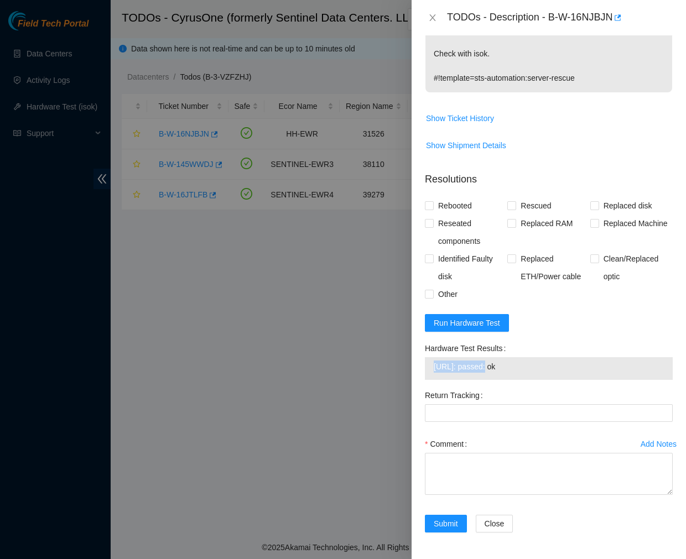
drag, startPoint x: 483, startPoint y: 368, endPoint x: 430, endPoint y: 366, distance: 53.7
click at [430, 366] on div "23.212.100.102: passed: ok" at bounding box center [549, 368] width 248 height 23
copy tbody "[TECHNICAL_ID]"
click at [465, 463] on textarea "Comment" at bounding box center [549, 474] width 248 height 42
paste textarea "Ticket #: B-W-16NJBJN - Ran hardware test: 23.212.100.102: failed: disk - Missi…"
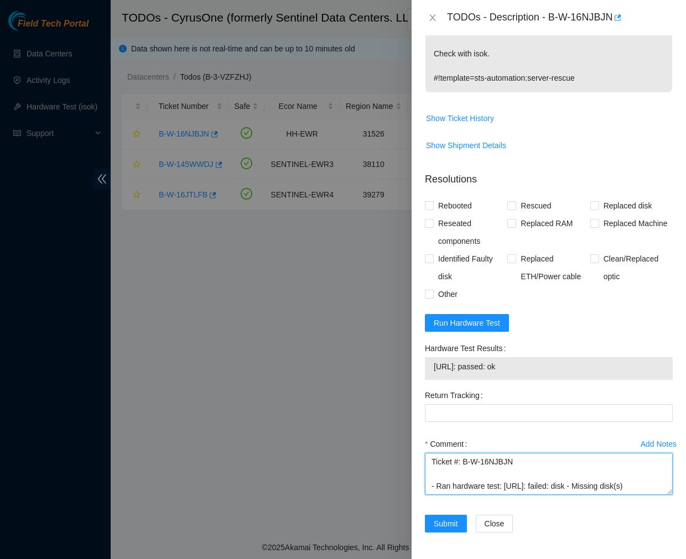
scroll to position [228, 0]
type textarea "Ticket #: B-W-16NJBJN - Ran hardware test: 23.212.100.102: failed: disk - Missi…"
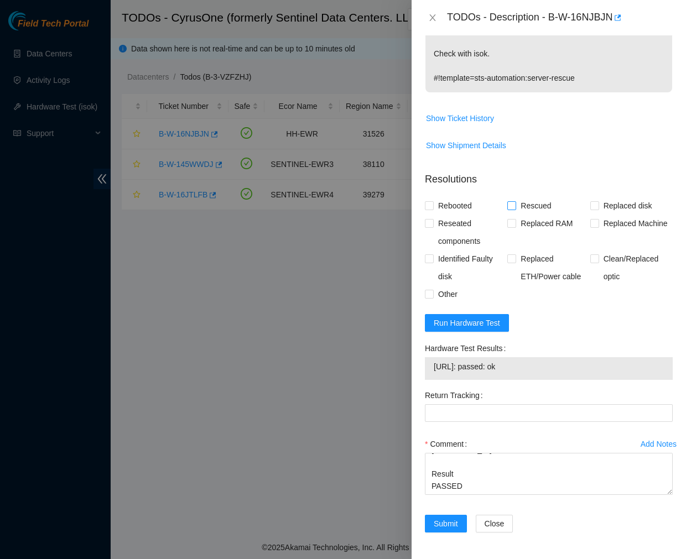
click at [508, 202] on input "Rescued" at bounding box center [511, 205] width 8 height 8
checkbox input "true"
click at [438, 208] on span "Rebooted" at bounding box center [454, 206] width 43 height 18
click at [432, 208] on input "Rebooted" at bounding box center [429, 205] width 8 height 8
checkbox input "true"
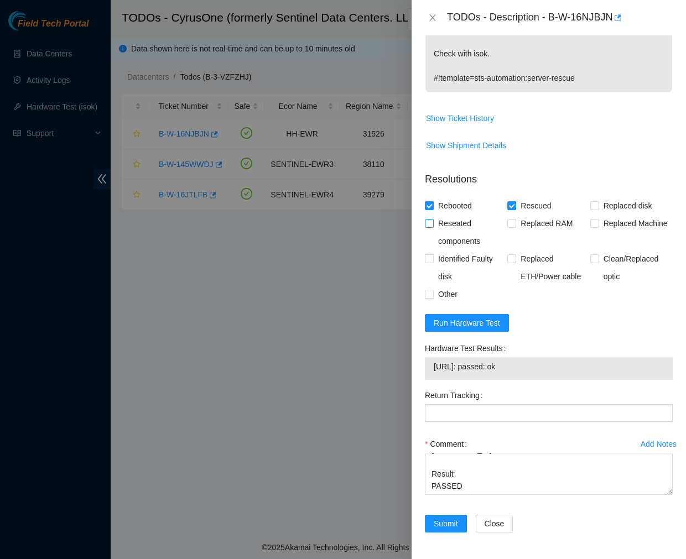
click at [428, 222] on input "Reseated components" at bounding box center [429, 223] width 8 height 8
checkbox input "true"
click at [443, 517] on span "Submit" at bounding box center [445, 523] width 24 height 12
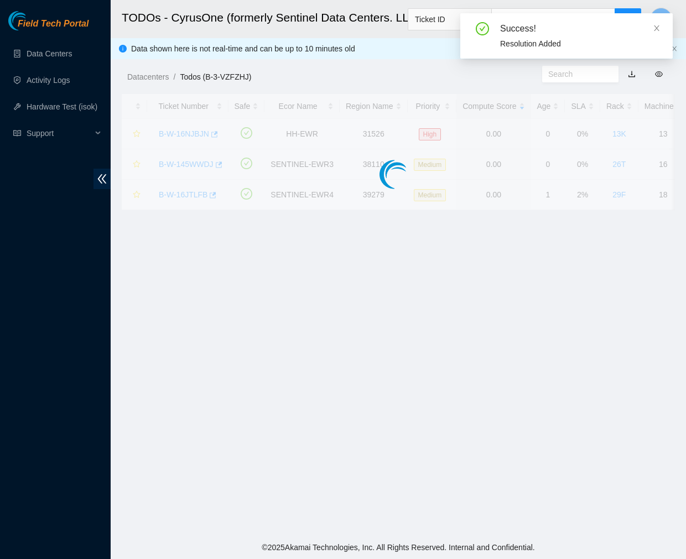
scroll to position [185, 0]
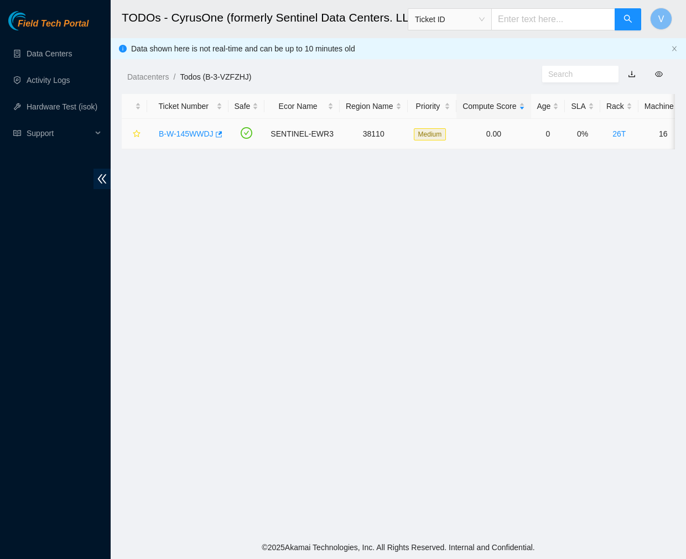
click at [189, 129] on link "B-W-145WWDJ" at bounding box center [186, 133] width 55 height 9
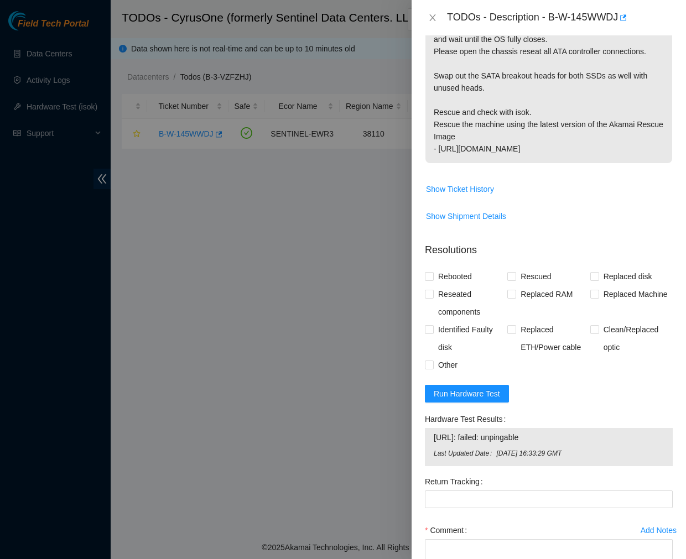
scroll to position [302, 0]
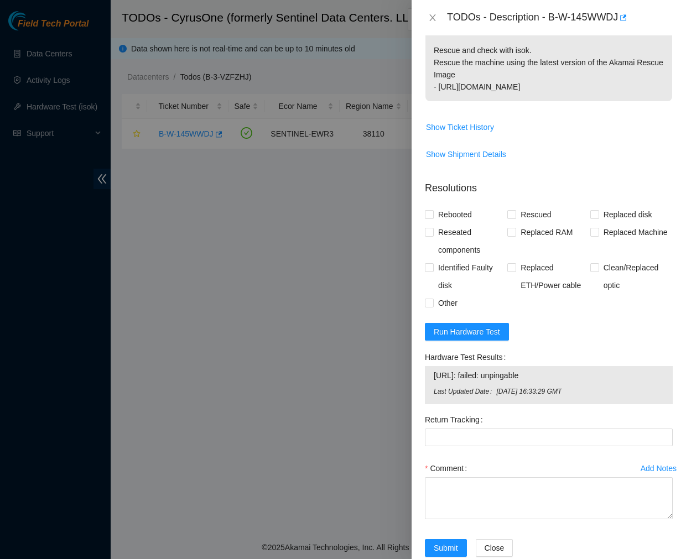
click at [429, 172] on p "Resolutions" at bounding box center [549, 184] width 248 height 24
click at [483, 121] on span "Show Ticket History" at bounding box center [460, 127] width 68 height 12
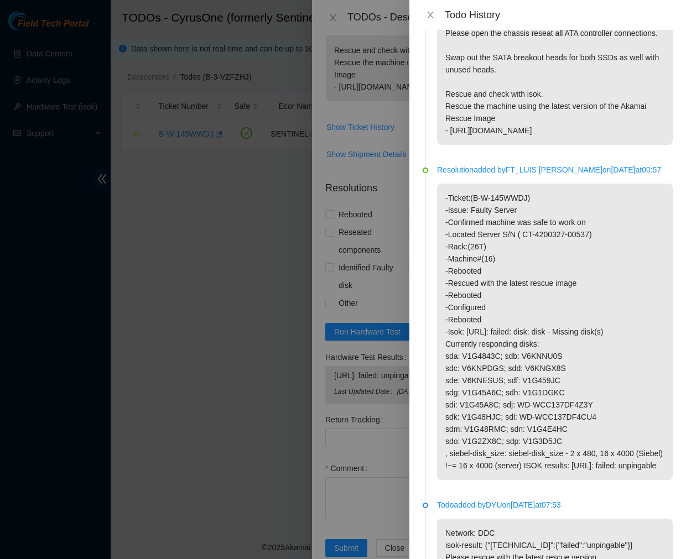
scroll to position [85, 0]
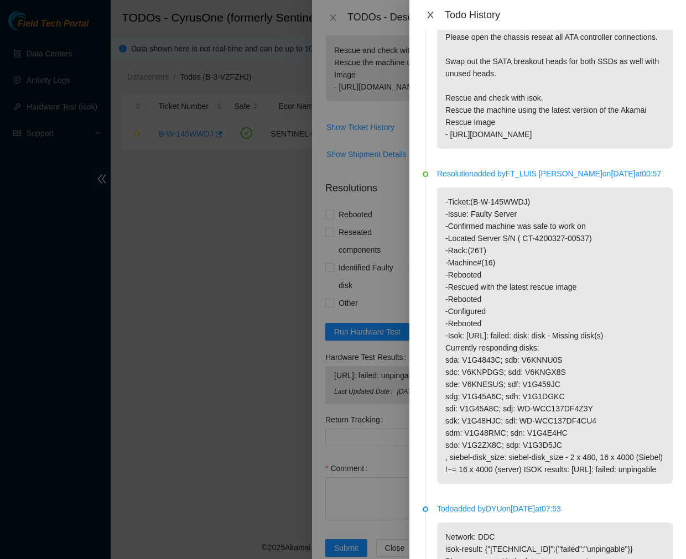
click at [424, 10] on button "Close" at bounding box center [429, 15] width 15 height 11
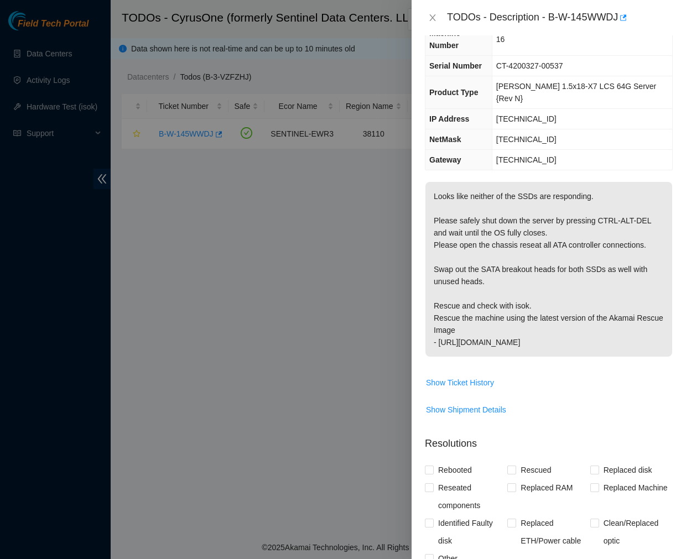
scroll to position [0, 0]
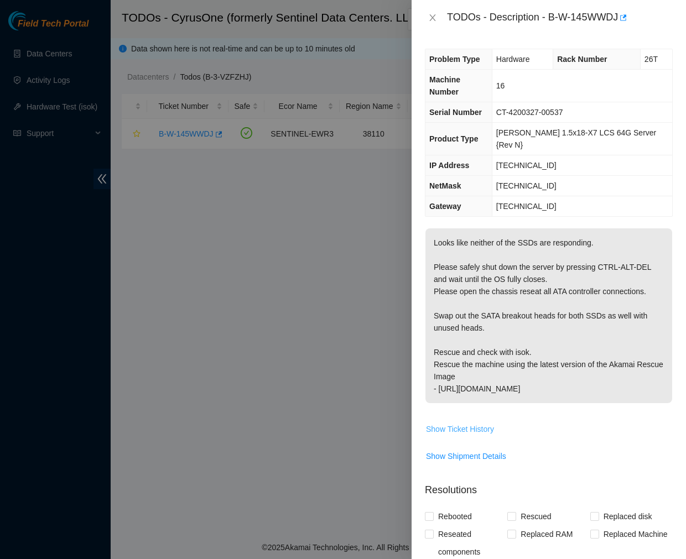
click at [472, 423] on span "Show Ticket History" at bounding box center [460, 429] width 68 height 12
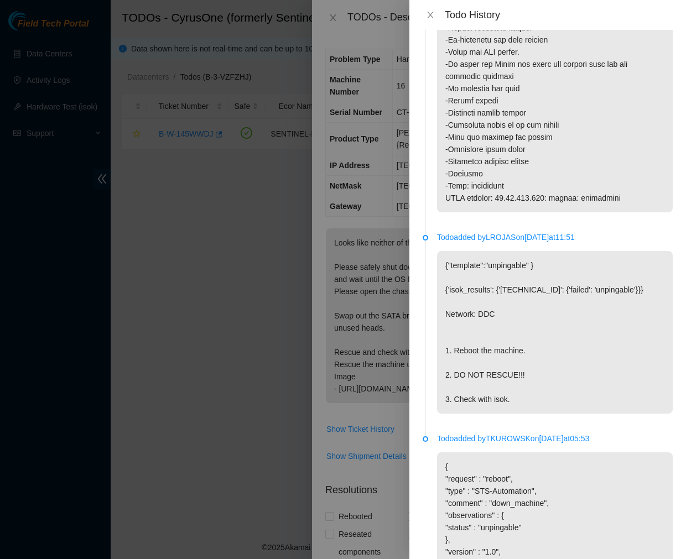
scroll to position [1166, 0]
click at [431, 10] on button "Close" at bounding box center [429, 15] width 15 height 11
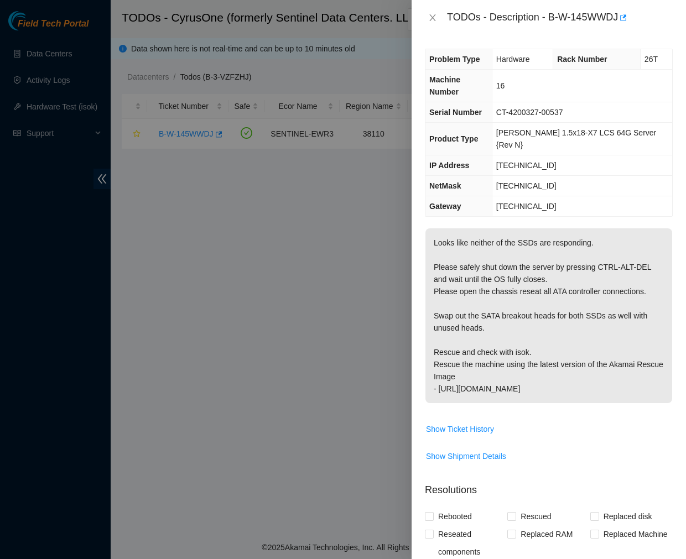
click at [594, 9] on div "TODOs - Description - B-W-145WWDJ" at bounding box center [560, 18] width 226 height 18
drag, startPoint x: 548, startPoint y: 13, endPoint x: 620, endPoint y: 20, distance: 72.2
click at [620, 20] on div "TODOs - Description - B-W-145WWDJ" at bounding box center [560, 18] width 226 height 18
copy div "B-W-145WWDJ"
click at [432, 14] on icon "close" at bounding box center [432, 17] width 9 height 9
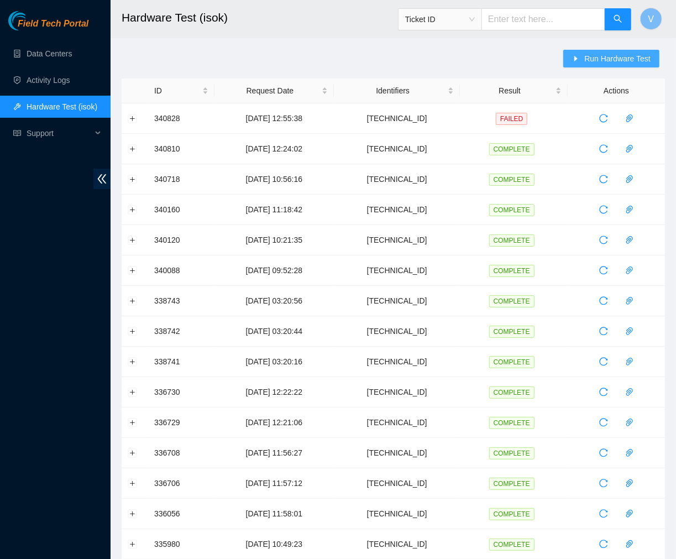
click at [621, 57] on span "Run Hardware Test" at bounding box center [617, 59] width 66 height 12
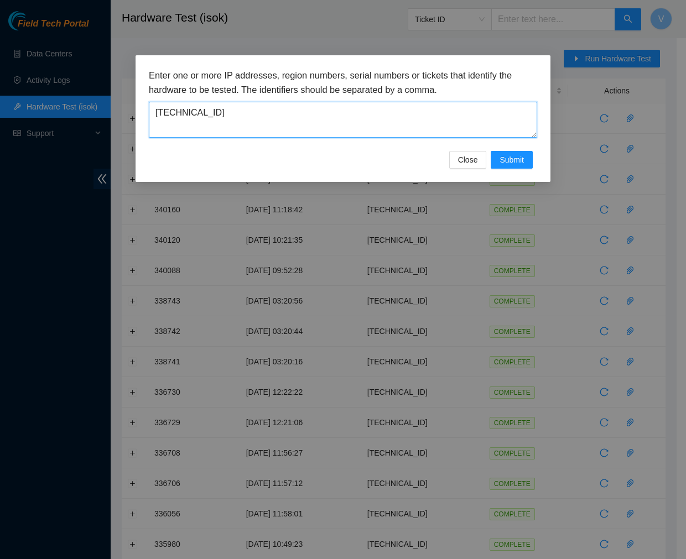
drag, startPoint x: 209, startPoint y: 111, endPoint x: 30, endPoint y: 119, distance: 178.7
click at [30, 119] on div "Enter one or more IP addresses, region numbers, serial numbers or tickets that …" at bounding box center [343, 279] width 686 height 559
paste textarea "212.100.102"
type textarea "[TECHNICAL_ID]"
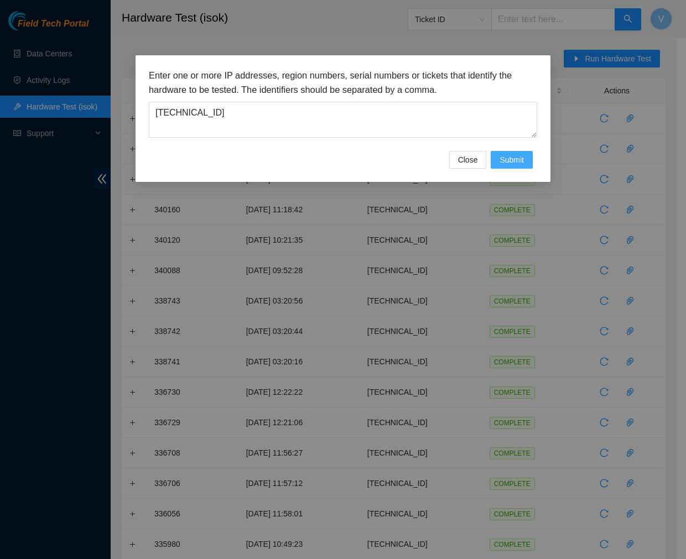
click at [521, 161] on span "Submit" at bounding box center [511, 160] width 24 height 12
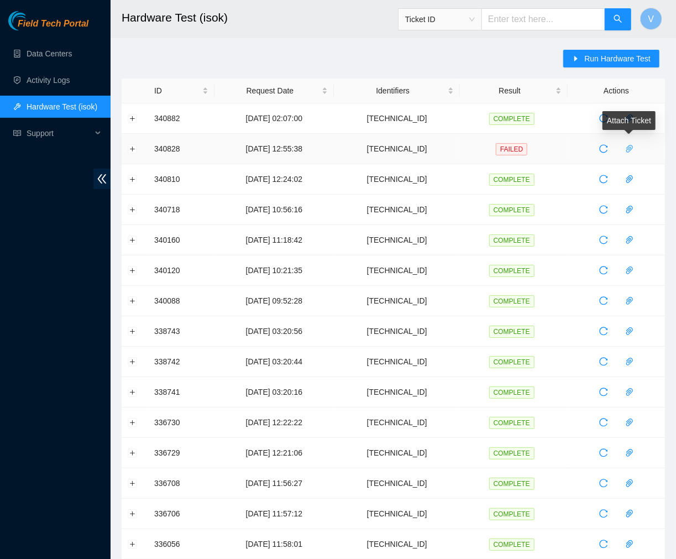
click at [632, 147] on icon "paper-clip" at bounding box center [629, 149] width 7 height 8
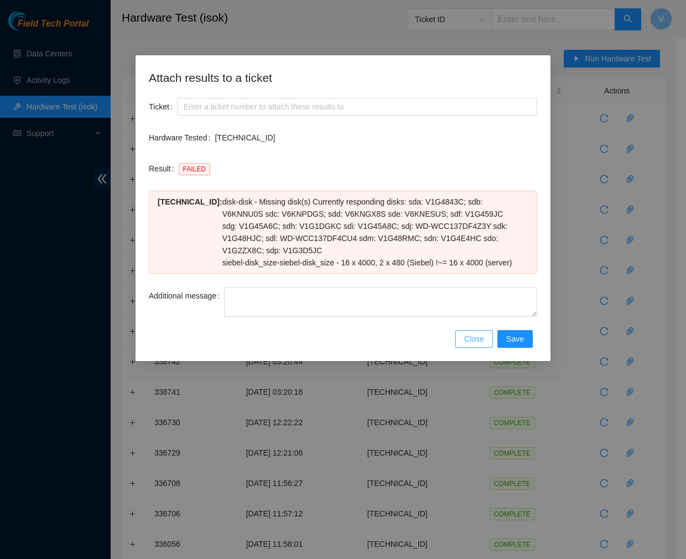
click at [479, 343] on span "Close" at bounding box center [474, 339] width 20 height 12
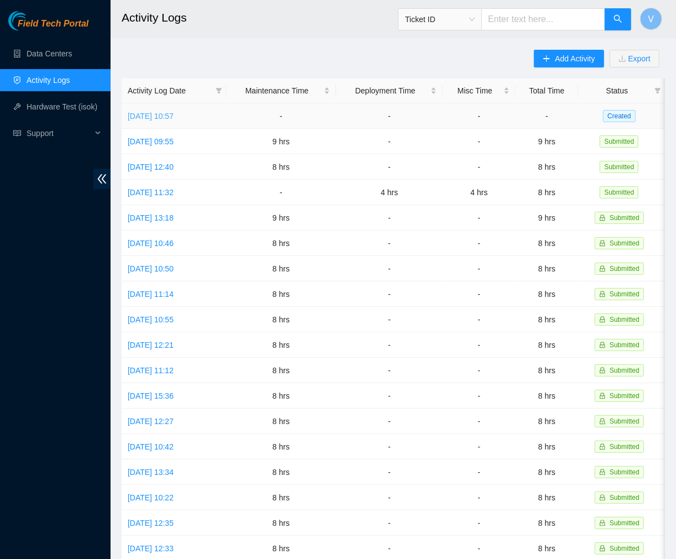
click at [159, 117] on link "[DATE] 10:57" at bounding box center [151, 116] width 46 height 9
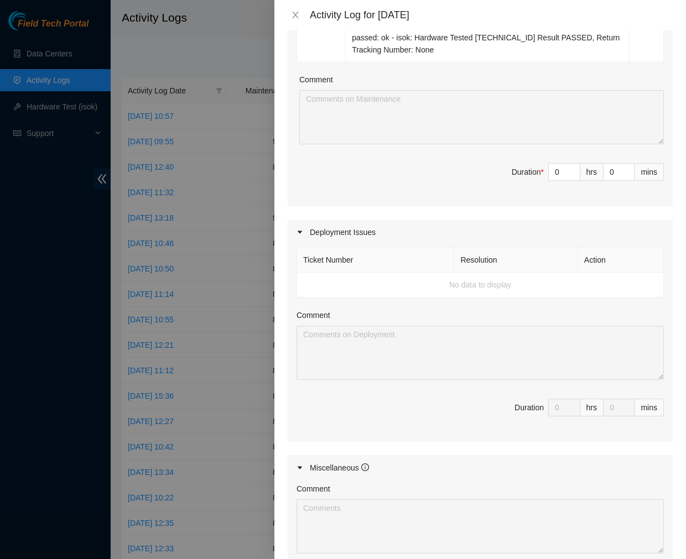
scroll to position [673, 0]
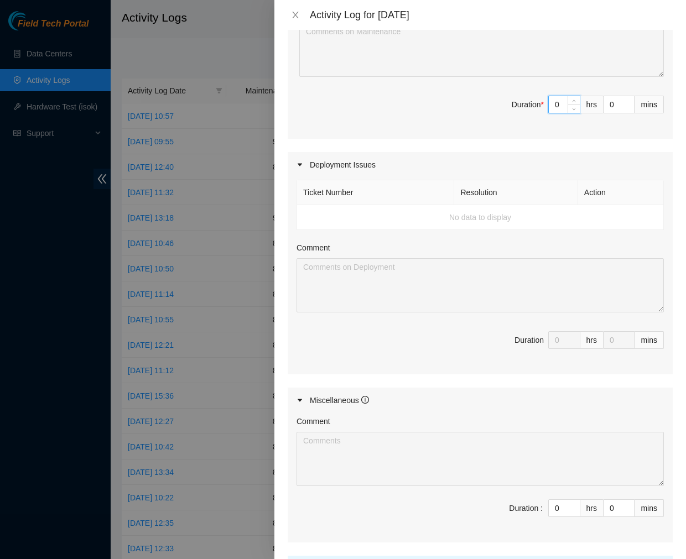
drag, startPoint x: 555, startPoint y: 125, endPoint x: 479, endPoint y: 128, distance: 76.4
click at [479, 127] on span "Duration * 0 hrs 0 mins" at bounding box center [479, 111] width 367 height 31
type input "8"
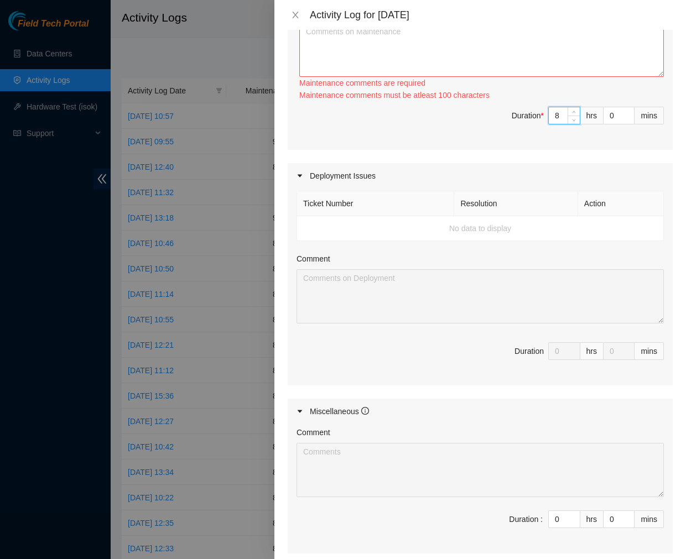
type input "8"
click at [394, 48] on textarea "Comment" at bounding box center [481, 50] width 364 height 54
paste textarea "Ticket #: B-V-5V2LH7F - Ran hardware test: [URL]: failed: dmesg - [DATE] 12:56:…"
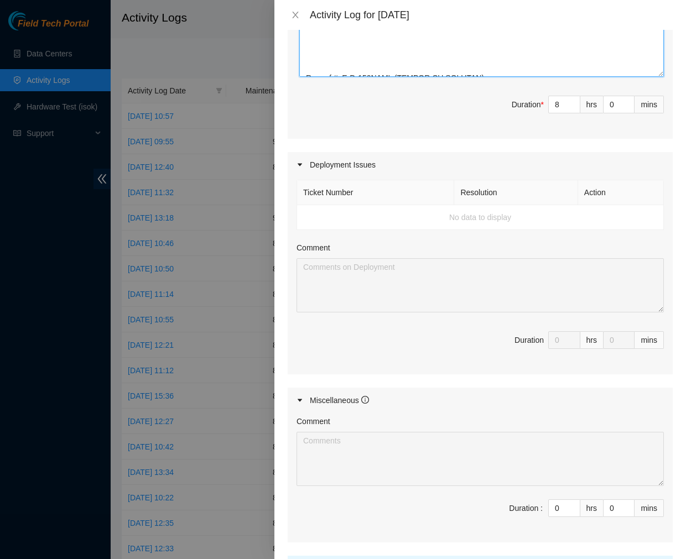
scroll to position [720, 0]
click at [312, 77] on textarea "Comment" at bounding box center [481, 50] width 364 height 54
click at [308, 70] on textarea "Comment" at bounding box center [481, 50] width 364 height 54
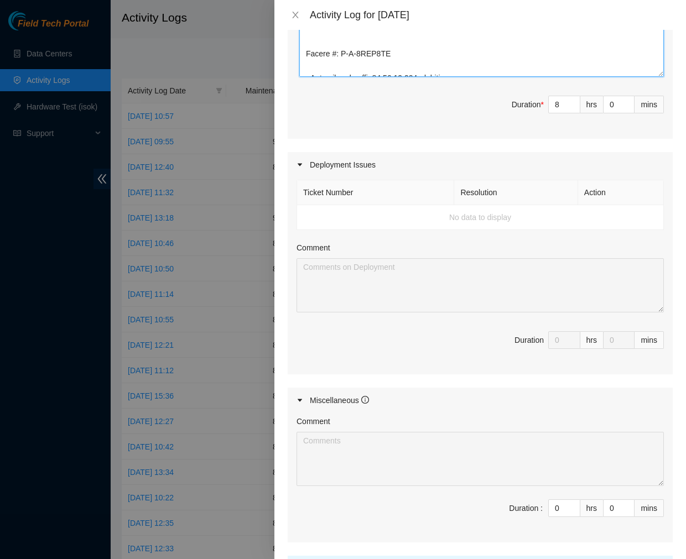
click at [308, 70] on textarea "Comment" at bounding box center [481, 50] width 364 height 54
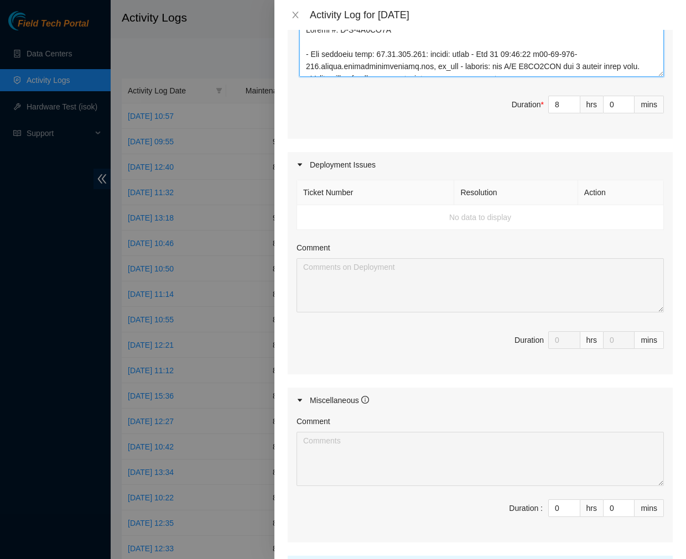
scroll to position [0, 0]
click at [308, 70] on textarea "Comment" at bounding box center [481, 50] width 364 height 54
type textarea "Ticket #: B-V-5V2LH7F - Ran hardware test: [URL]: failed: dmesg - [DATE] 12:56:…"
